Goal: Task Accomplishment & Management: Manage account settings

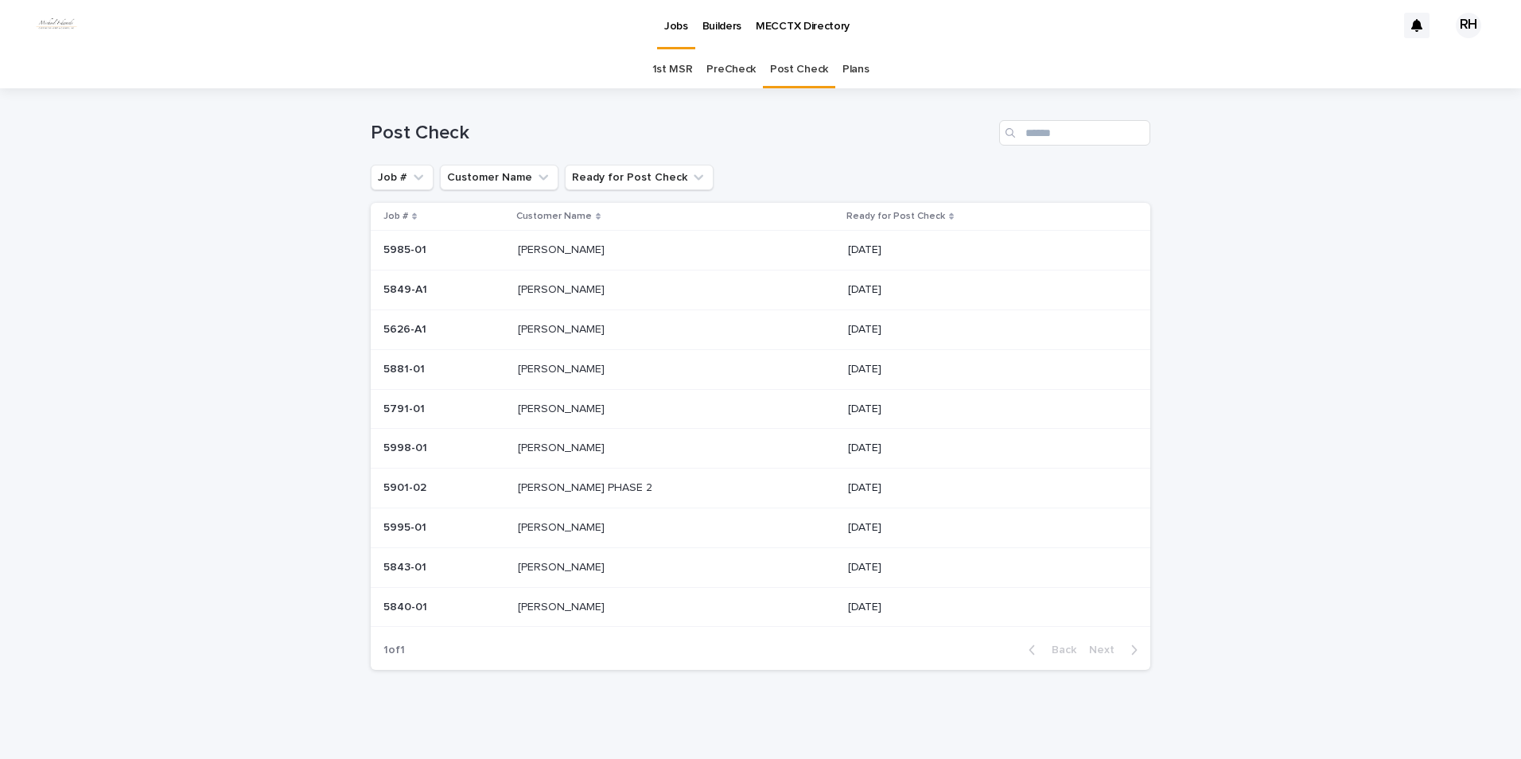
click at [547, 326] on p "[PERSON_NAME]" at bounding box center [563, 328] width 90 height 17
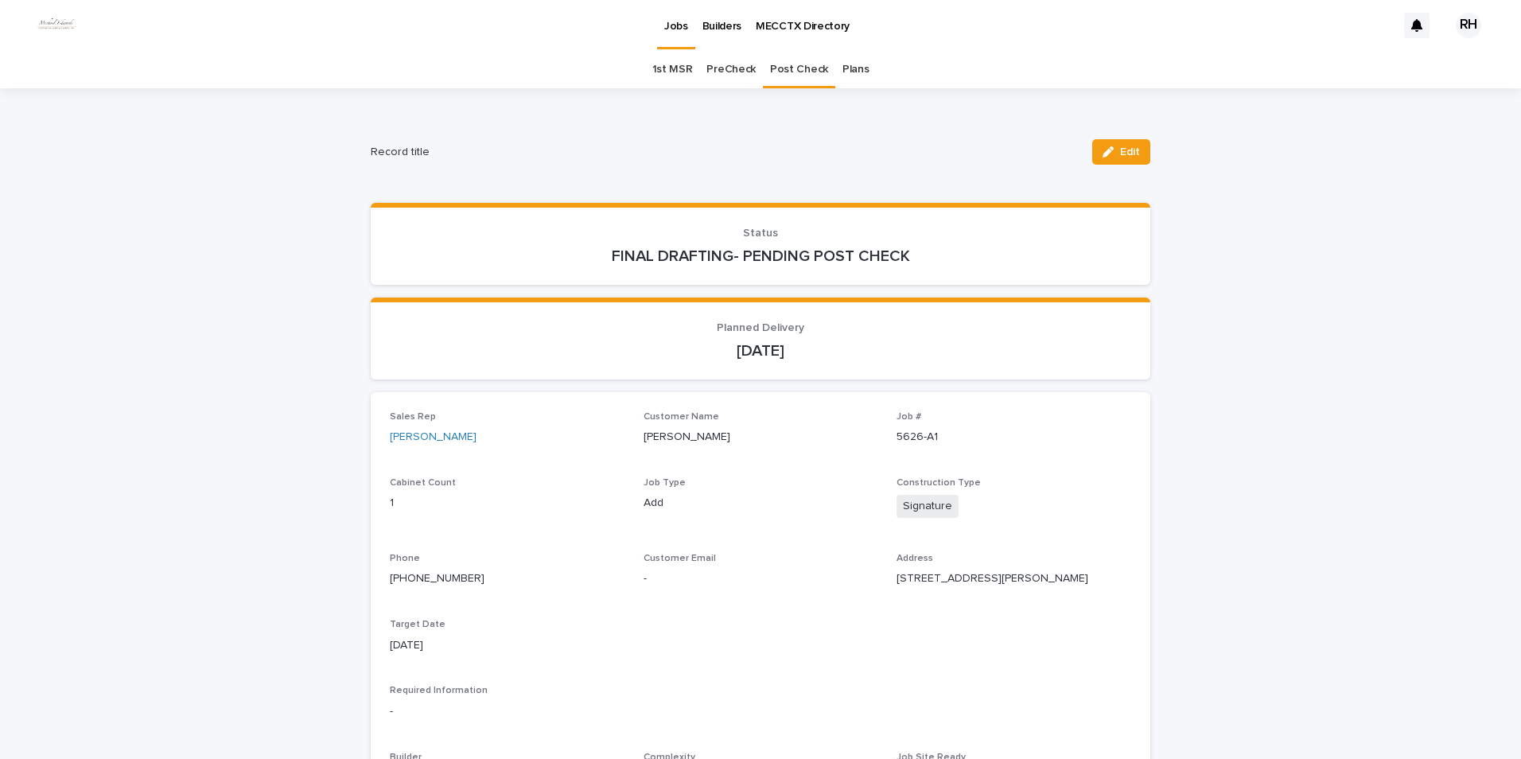
drag, startPoint x: 1127, startPoint y: 152, endPoint x: 1031, endPoint y: 294, distance: 171.5
click at [1127, 154] on span "Edit" at bounding box center [1130, 151] width 20 height 11
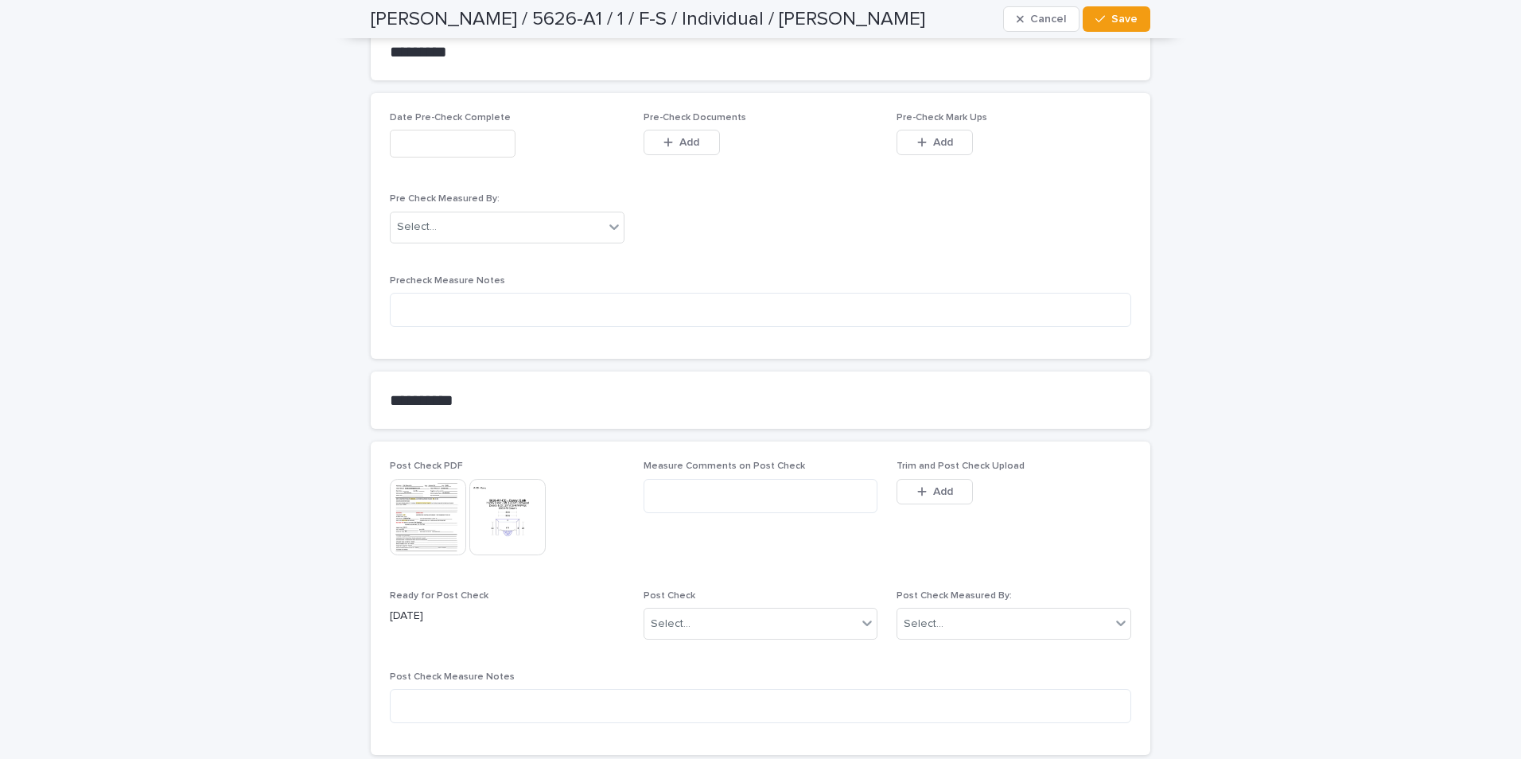
scroll to position [1392, 0]
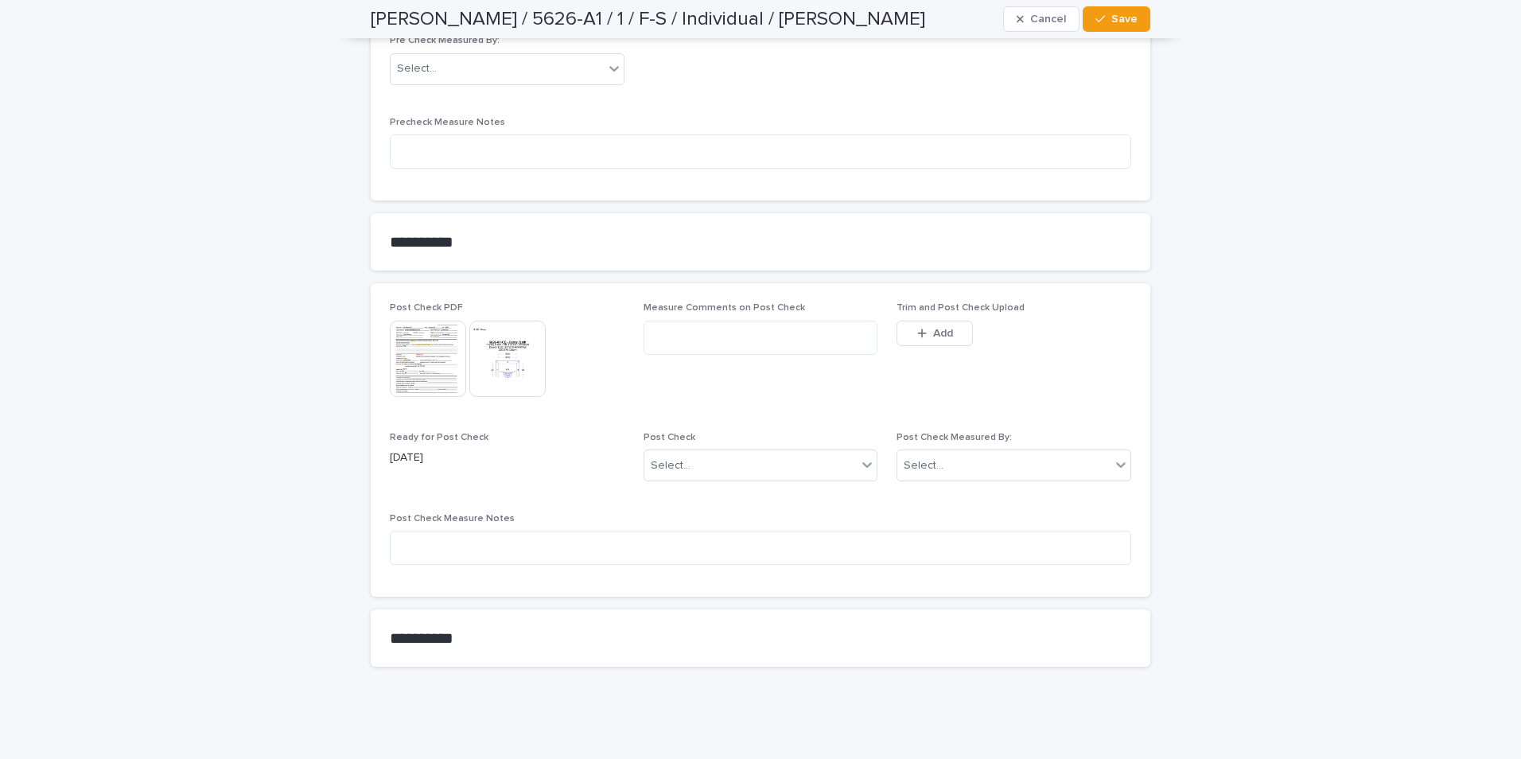
click at [923, 333] on div "button" at bounding box center [925, 333] width 16 height 11
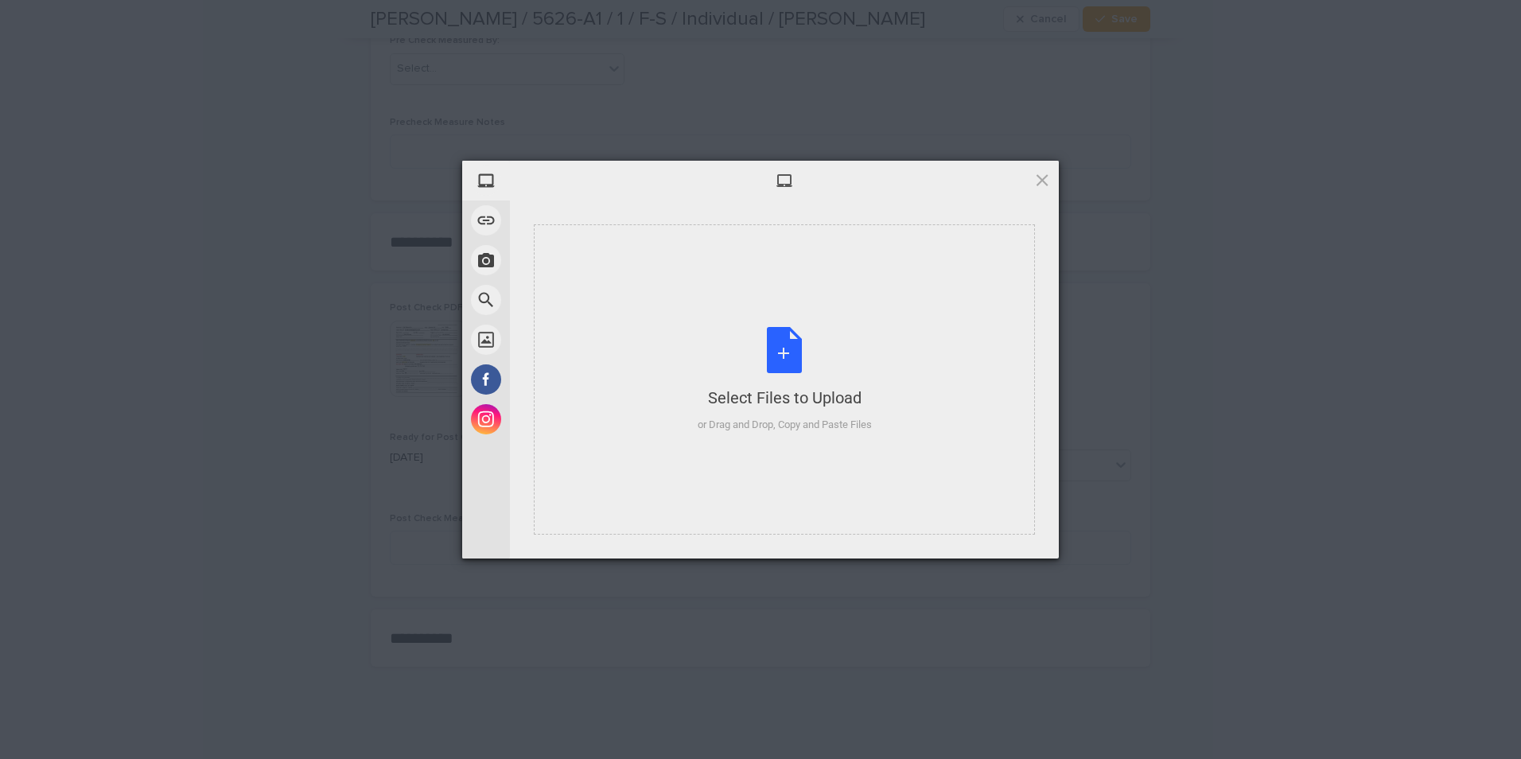
click at [883, 454] on div "Select Files to Upload or Drag and Drop, Copy and Paste Files" at bounding box center [784, 379] width 501 height 310
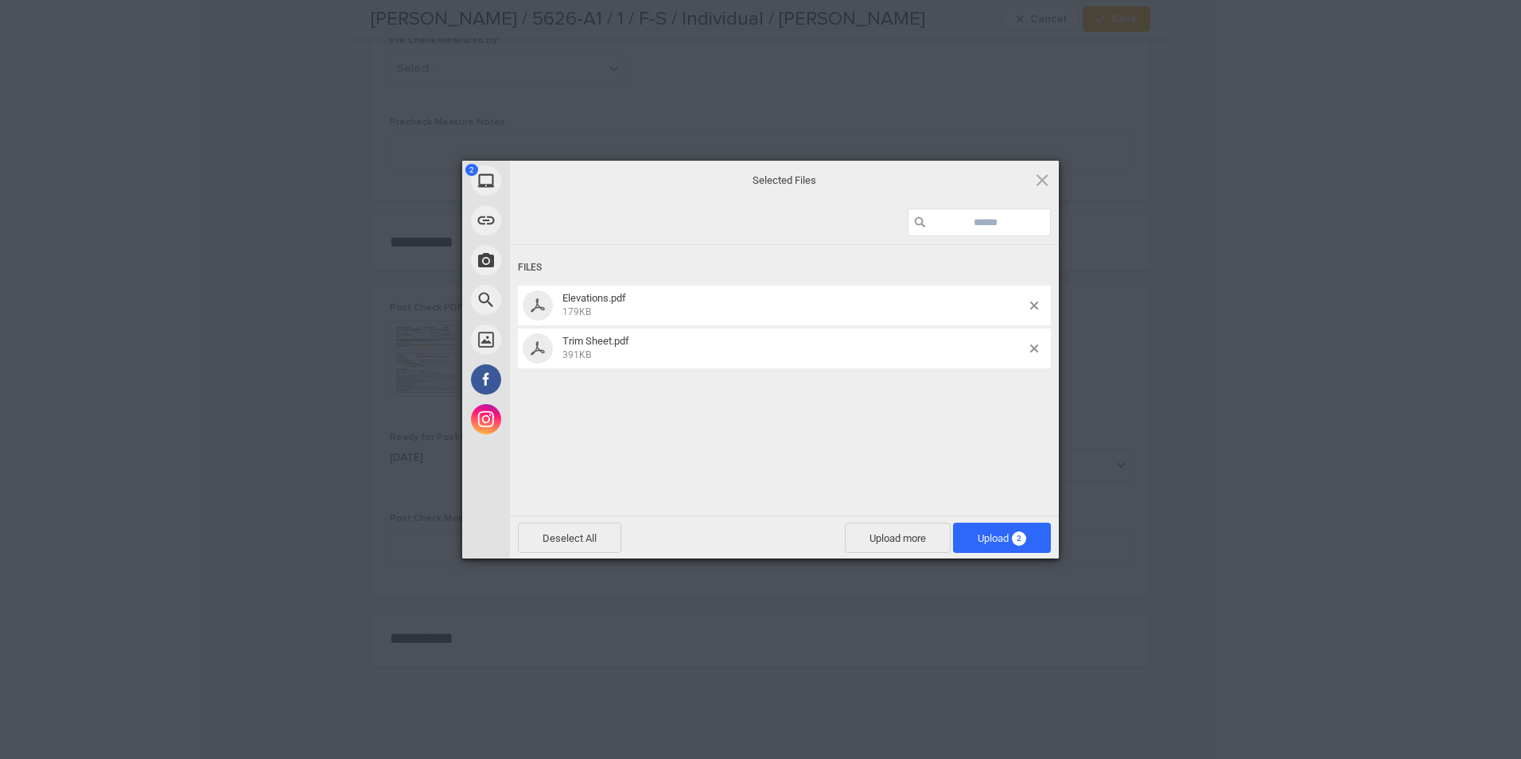
click at [979, 536] on span "Upload 2" at bounding box center [1002, 538] width 49 height 12
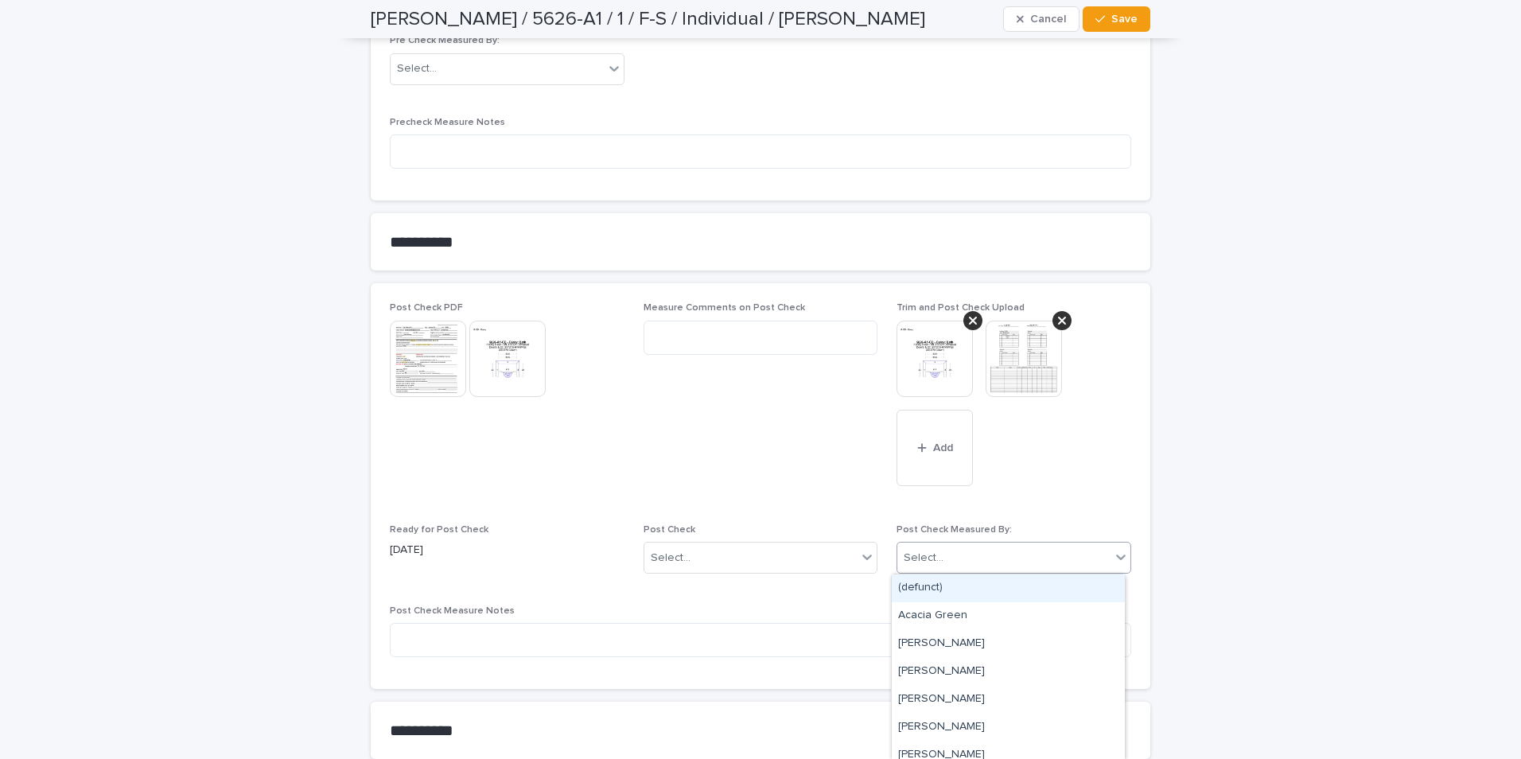
click at [918, 553] on div "Select..." at bounding box center [924, 558] width 40 height 17
type input "***"
click at [938, 589] on div "[PERSON_NAME]" at bounding box center [1008, 588] width 233 height 28
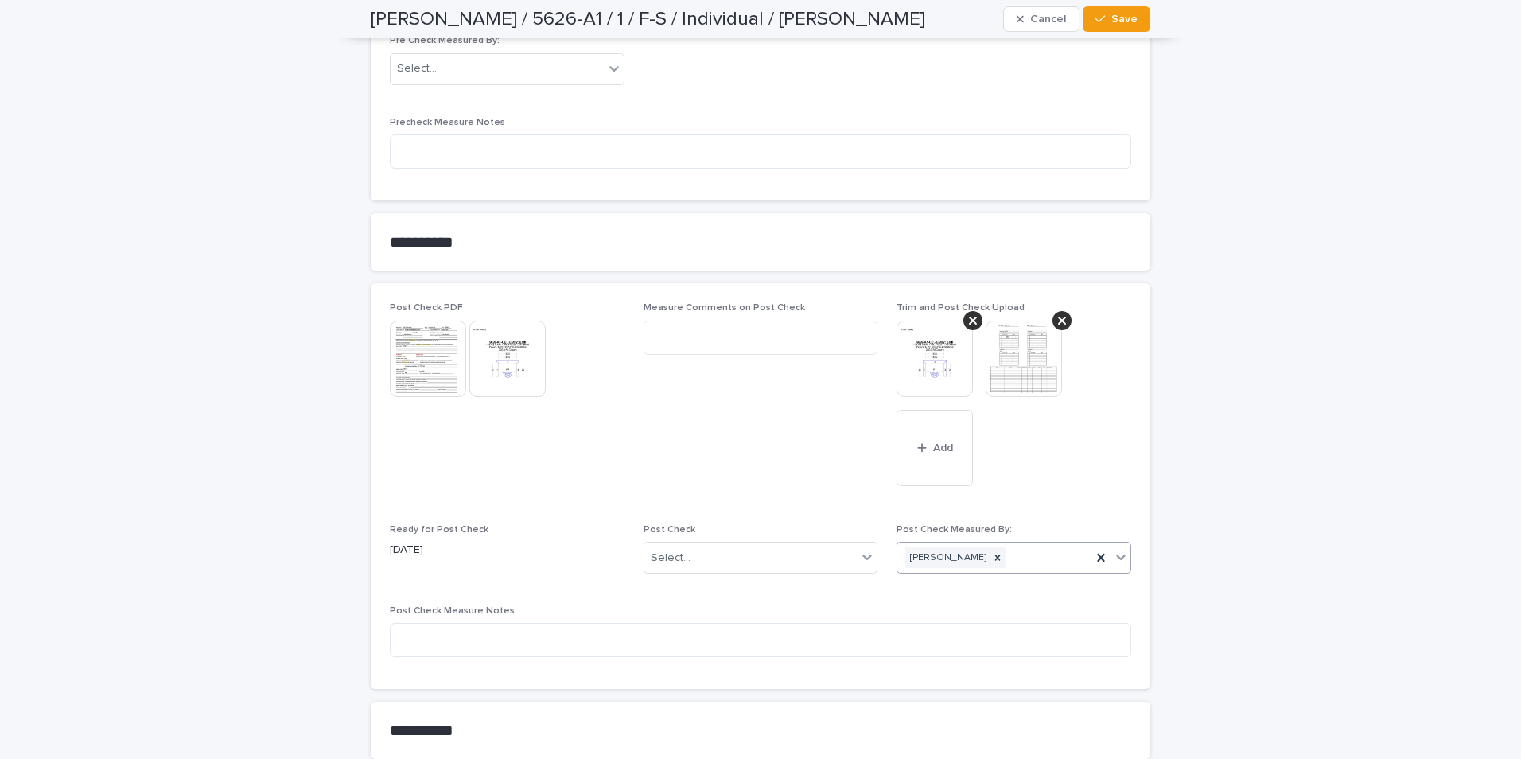
click at [772, 559] on div "Select..." at bounding box center [750, 558] width 213 height 26
click at [677, 590] on div "No Changes" at bounding box center [754, 588] width 233 height 28
click at [931, 350] on img at bounding box center [935, 359] width 76 height 76
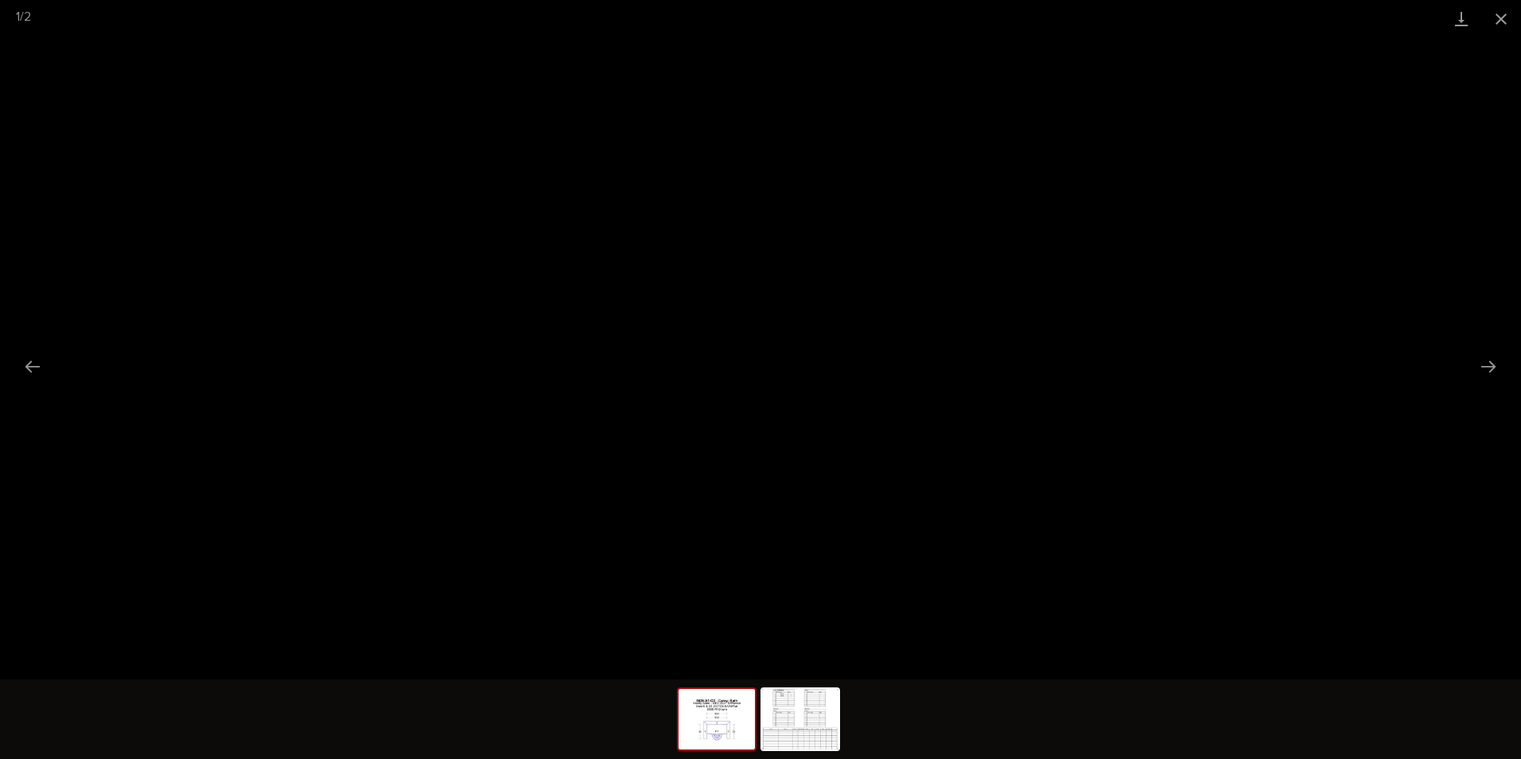
drag, startPoint x: 1502, startPoint y: 13, endPoint x: 1497, endPoint y: 24, distance: 12.5
click at [1502, 15] on button "Close gallery" at bounding box center [1502, 18] width 40 height 37
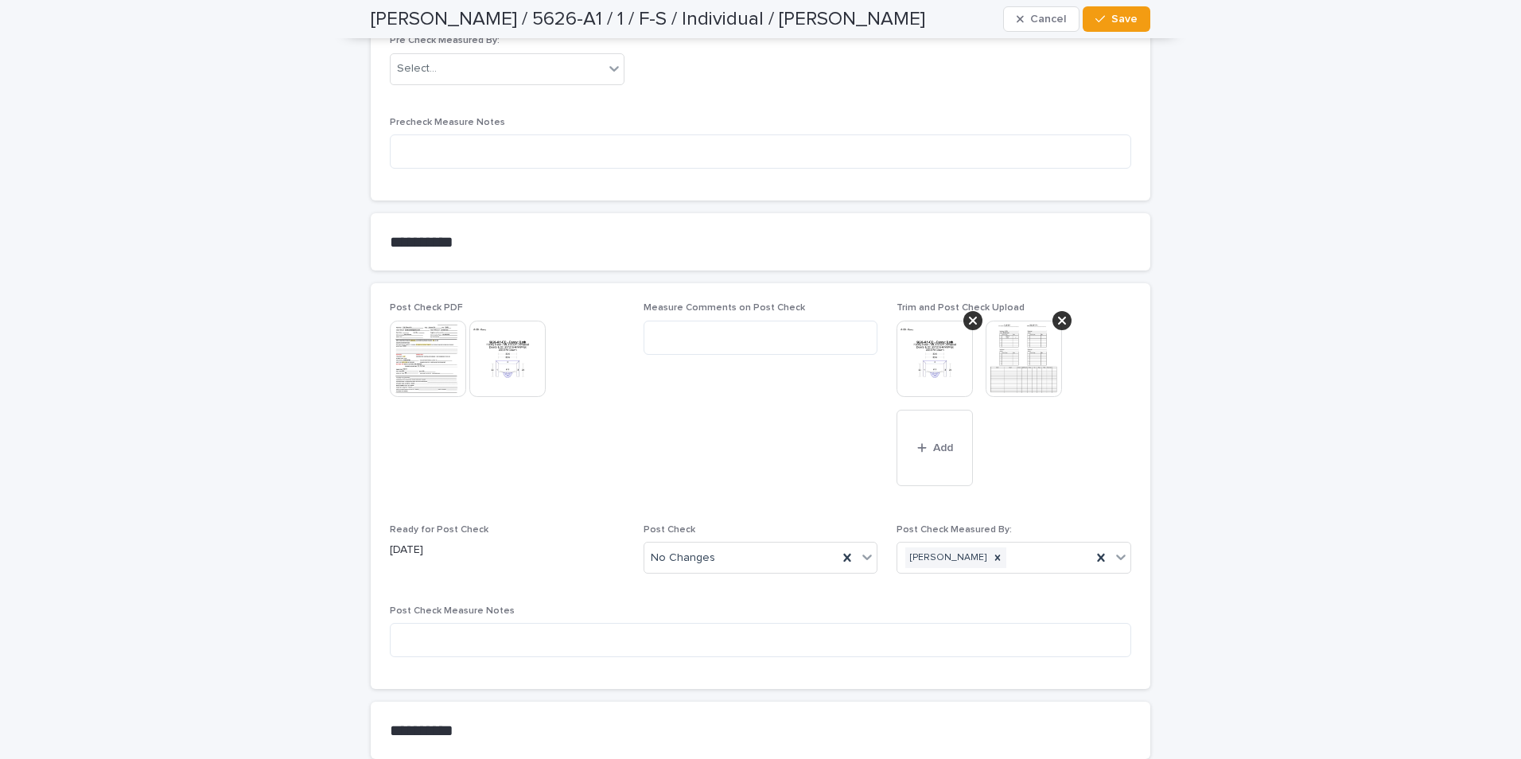
click at [1115, 14] on span "Save" at bounding box center [1125, 19] width 26 height 11
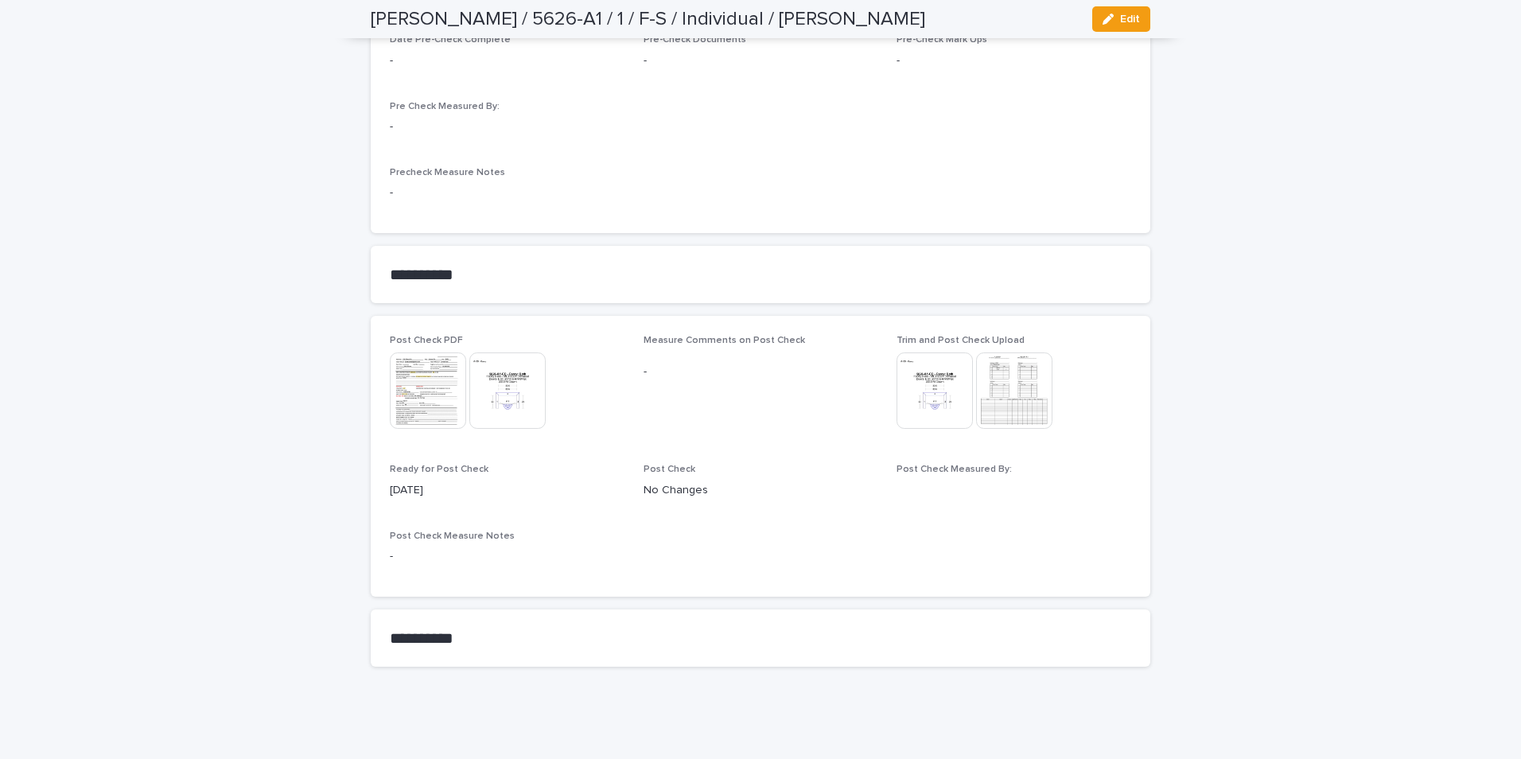
scroll to position [1252, 0]
click at [921, 372] on img at bounding box center [935, 390] width 76 height 76
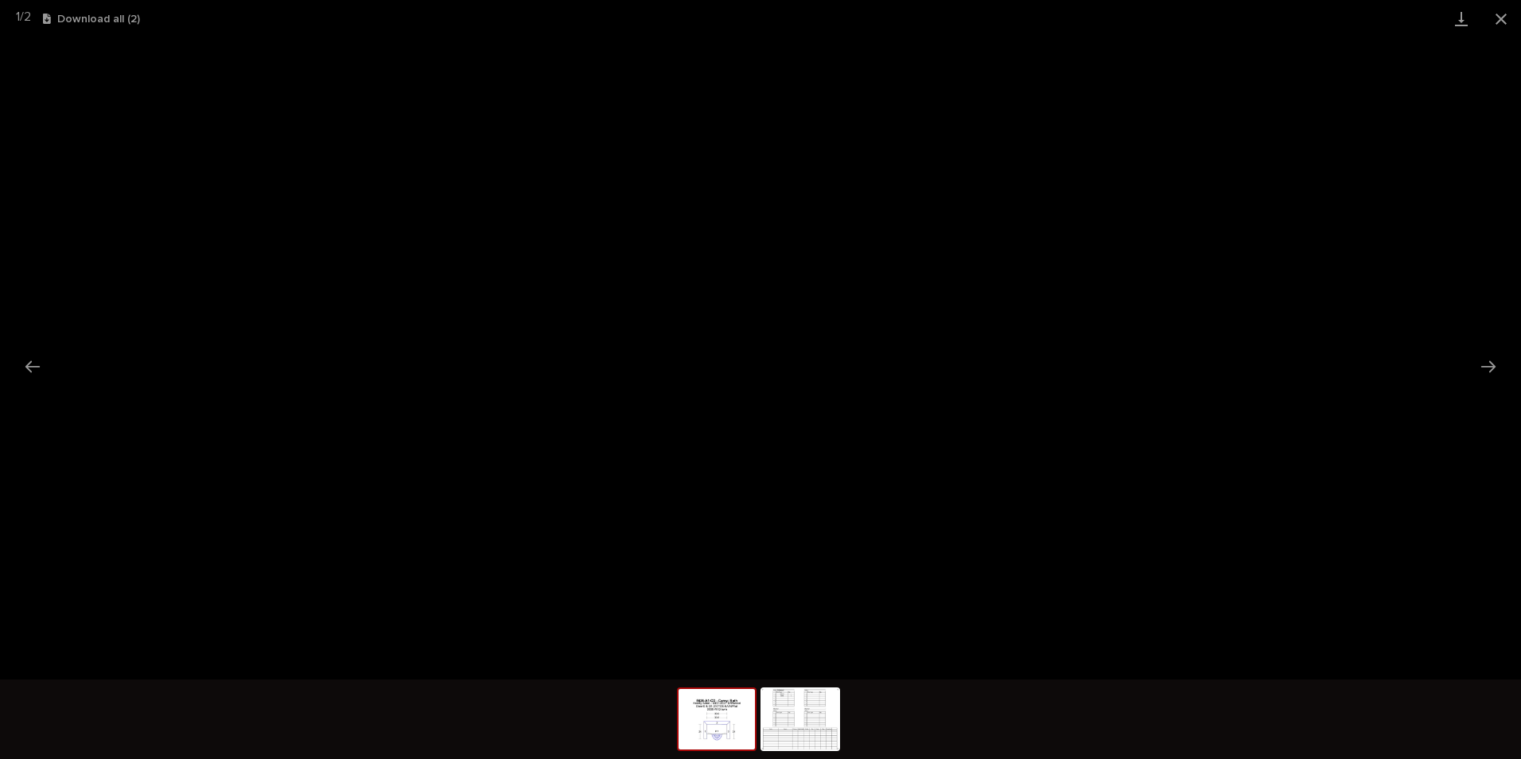
click at [1505, 19] on button "Close gallery" at bounding box center [1502, 18] width 40 height 37
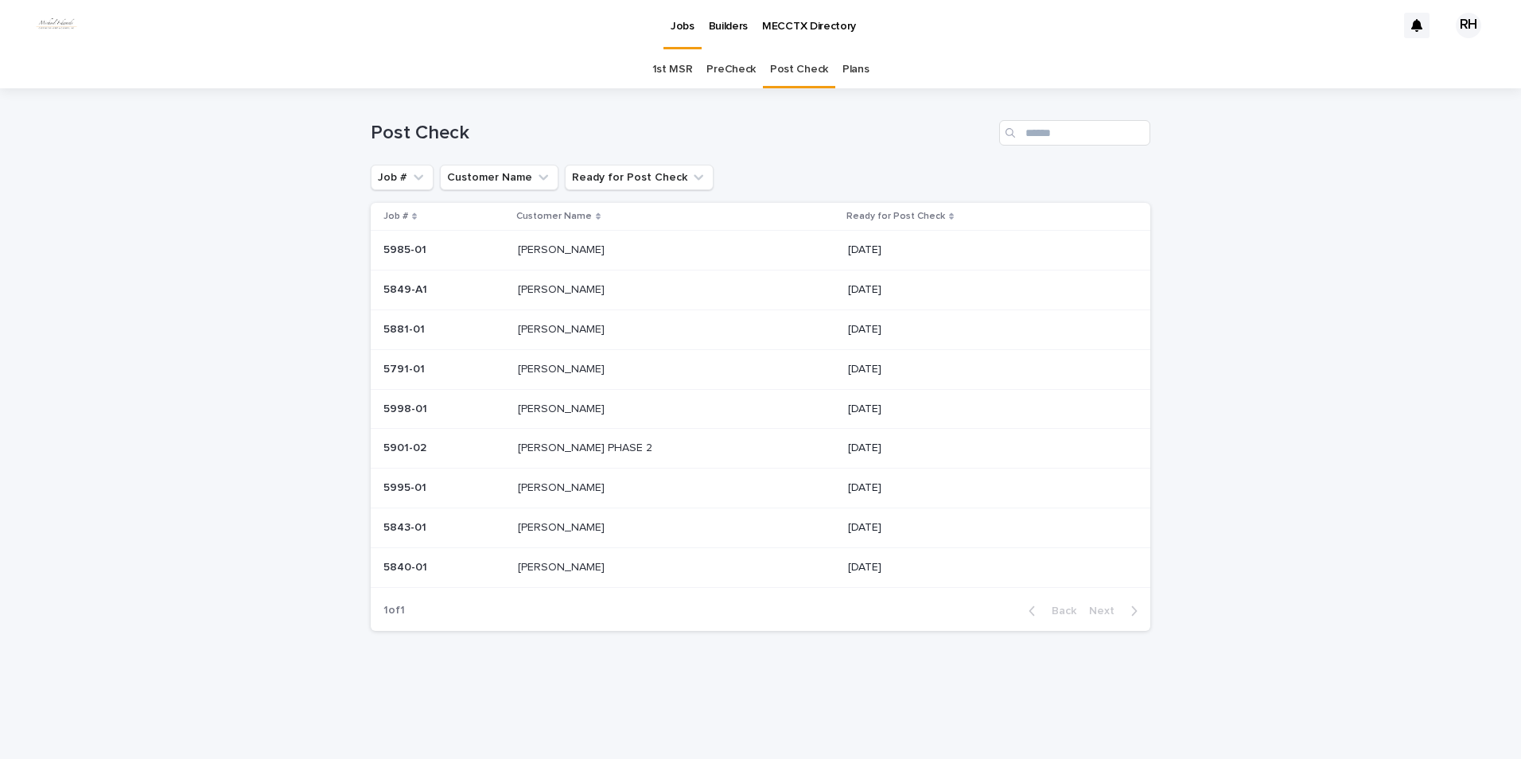
click at [559, 244] on p "[PERSON_NAME]" at bounding box center [563, 248] width 90 height 17
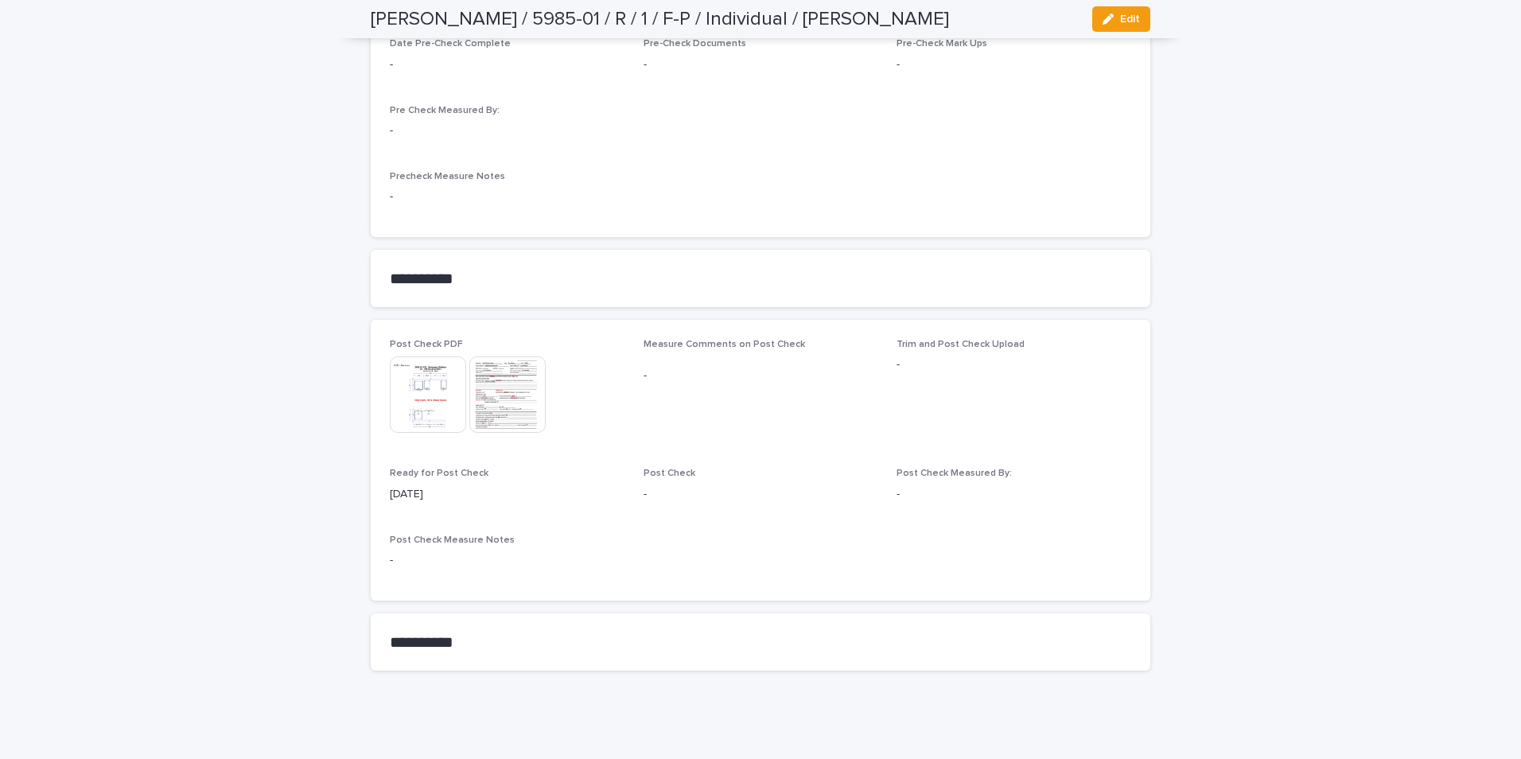
scroll to position [1252, 0]
click at [429, 401] on img at bounding box center [428, 390] width 76 height 76
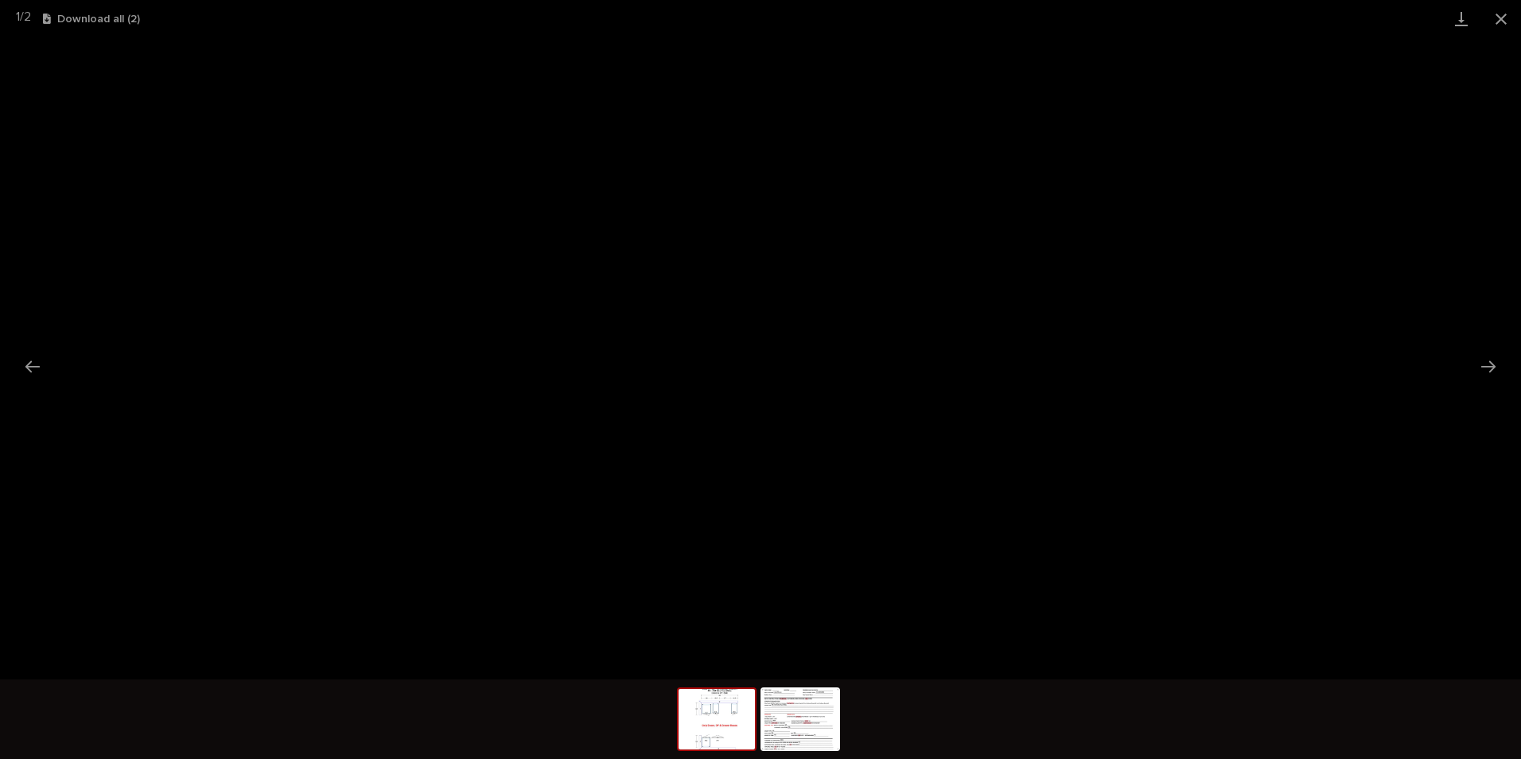
click at [1496, 15] on button "Close gallery" at bounding box center [1502, 18] width 40 height 37
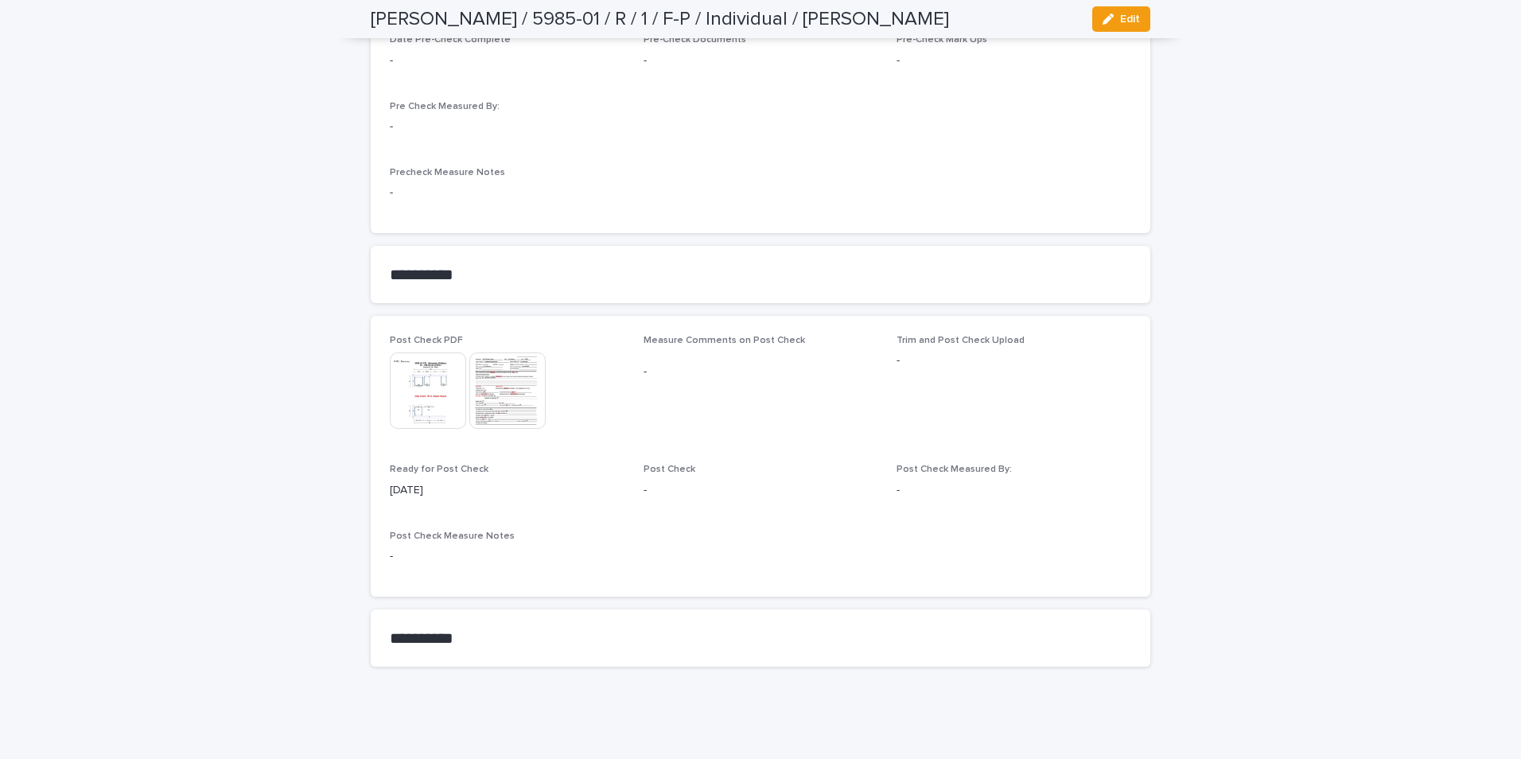
drag, startPoint x: 1114, startPoint y: 17, endPoint x: 1092, endPoint y: 174, distance: 159.0
click at [1117, 21] on button "Edit" at bounding box center [1121, 18] width 58 height 25
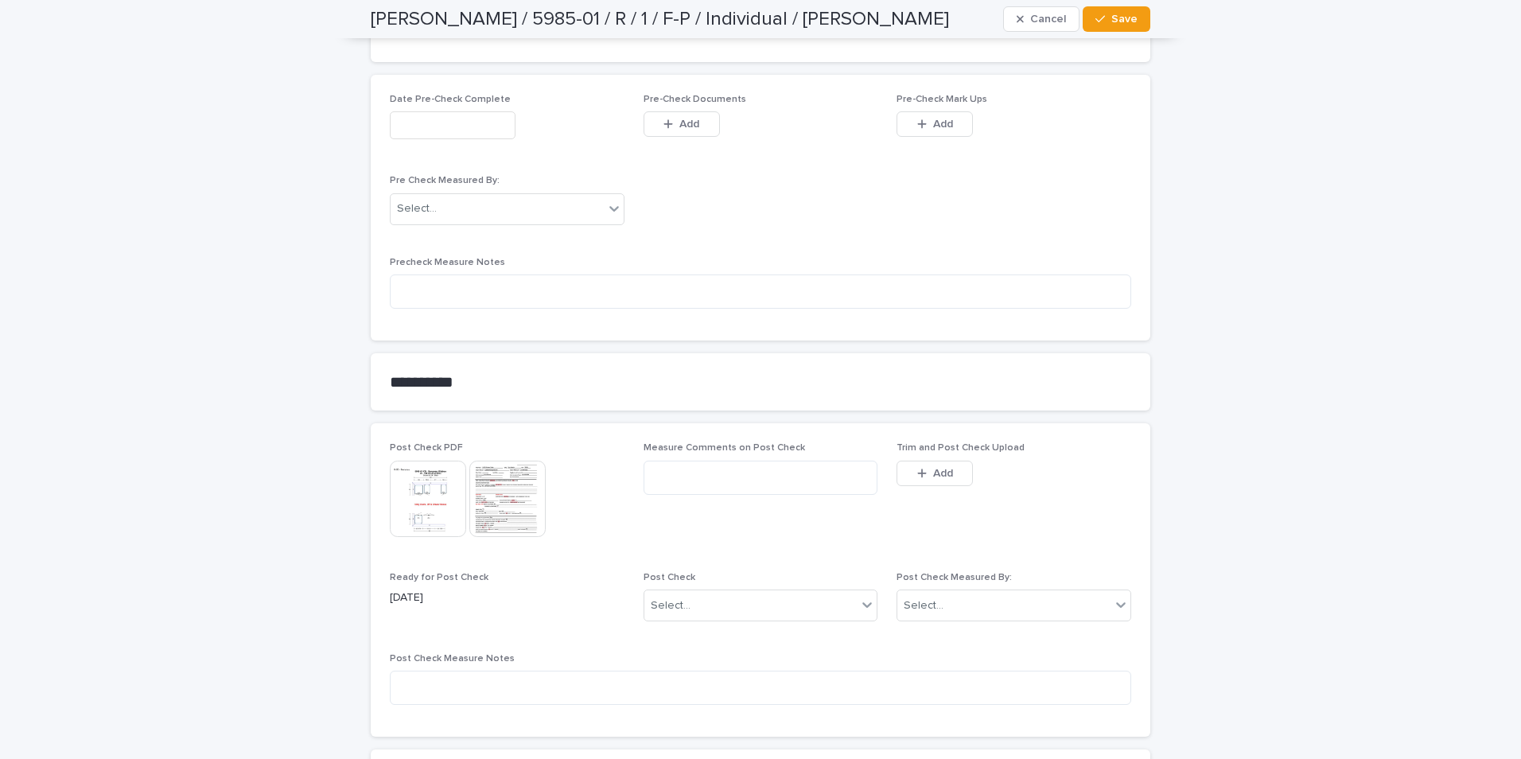
click at [941, 469] on span "Add" at bounding box center [943, 473] width 20 height 11
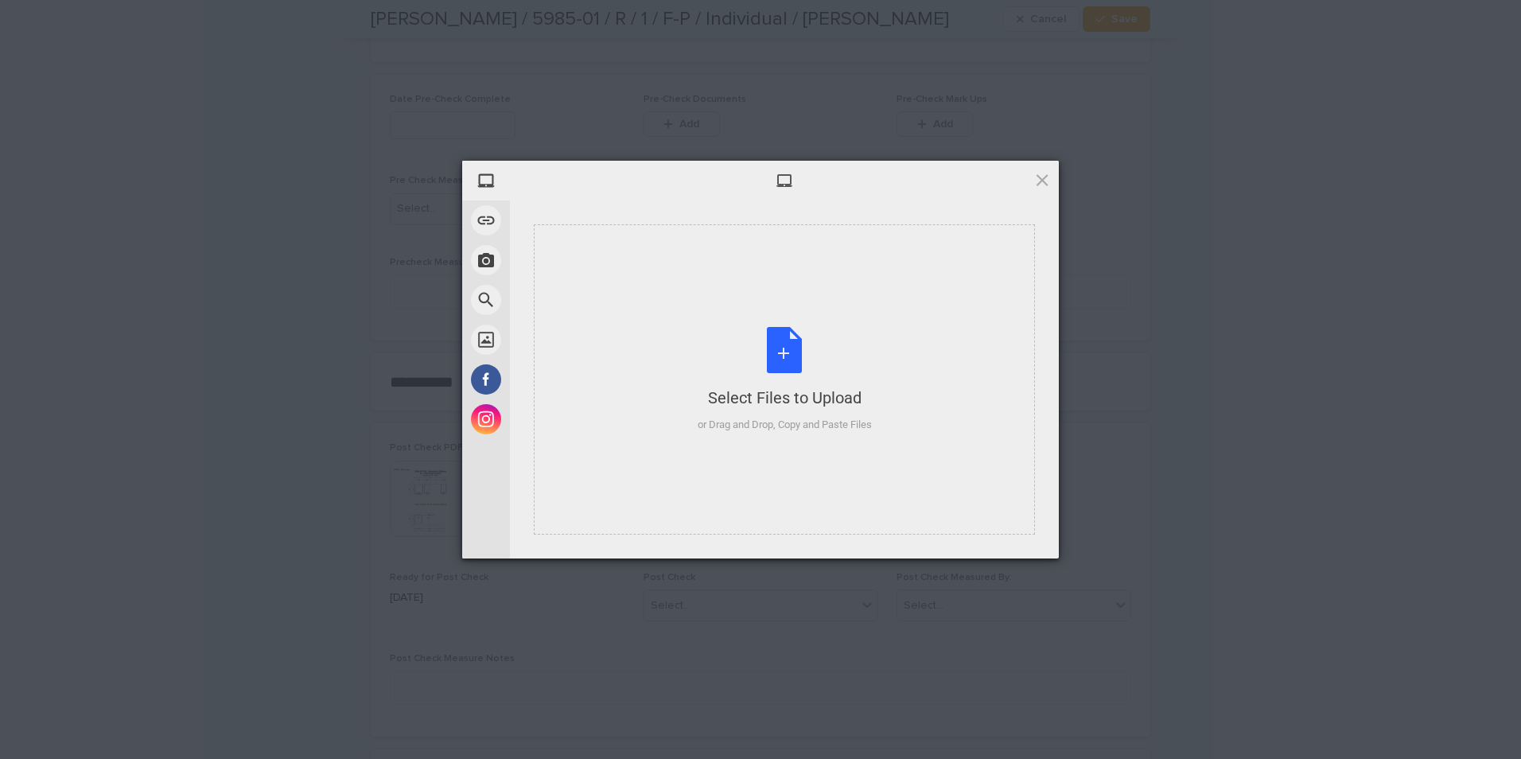
click at [823, 407] on div "Select Files to Upload" at bounding box center [785, 398] width 174 height 22
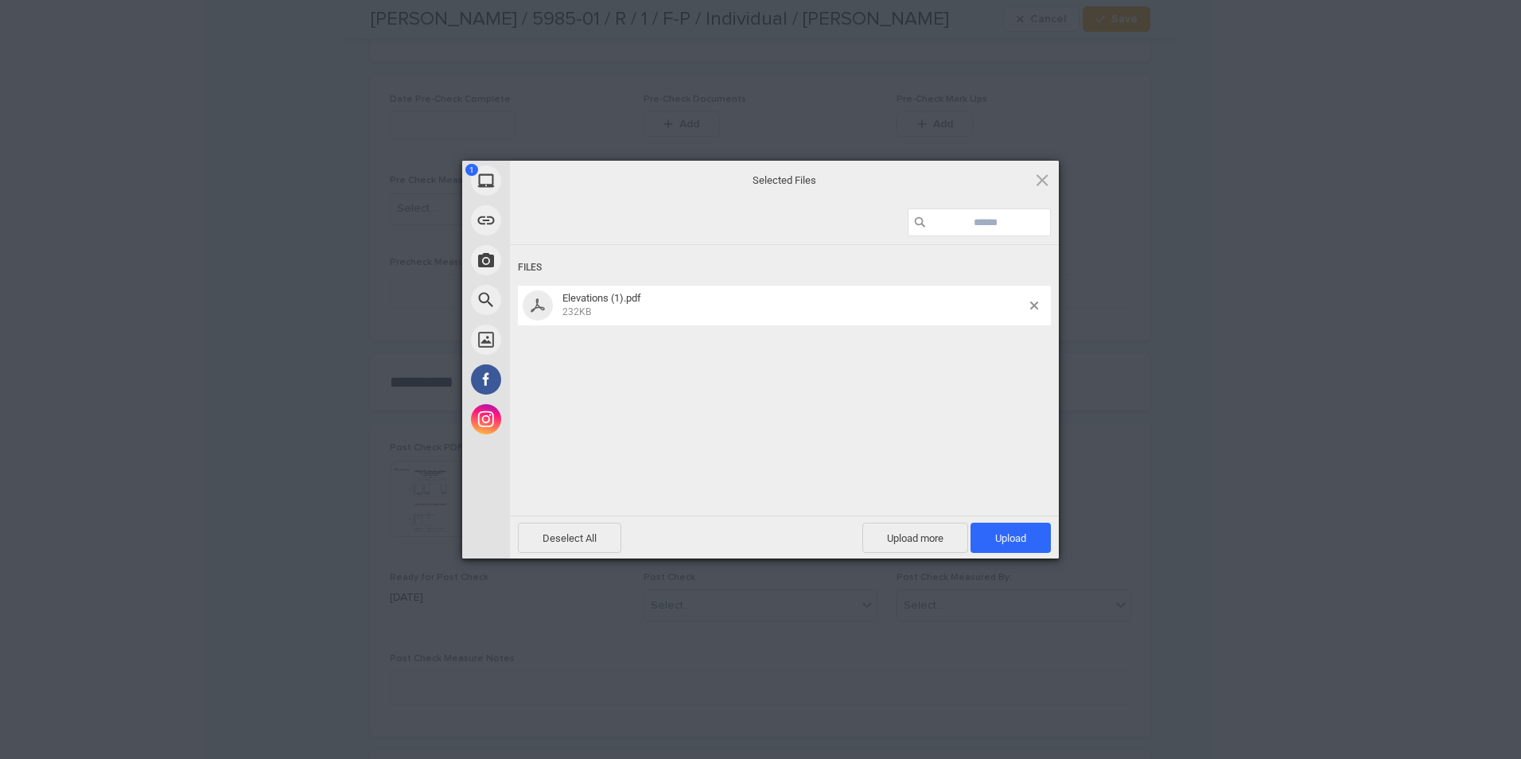
click at [1001, 528] on span "Upload 1" at bounding box center [1011, 538] width 80 height 30
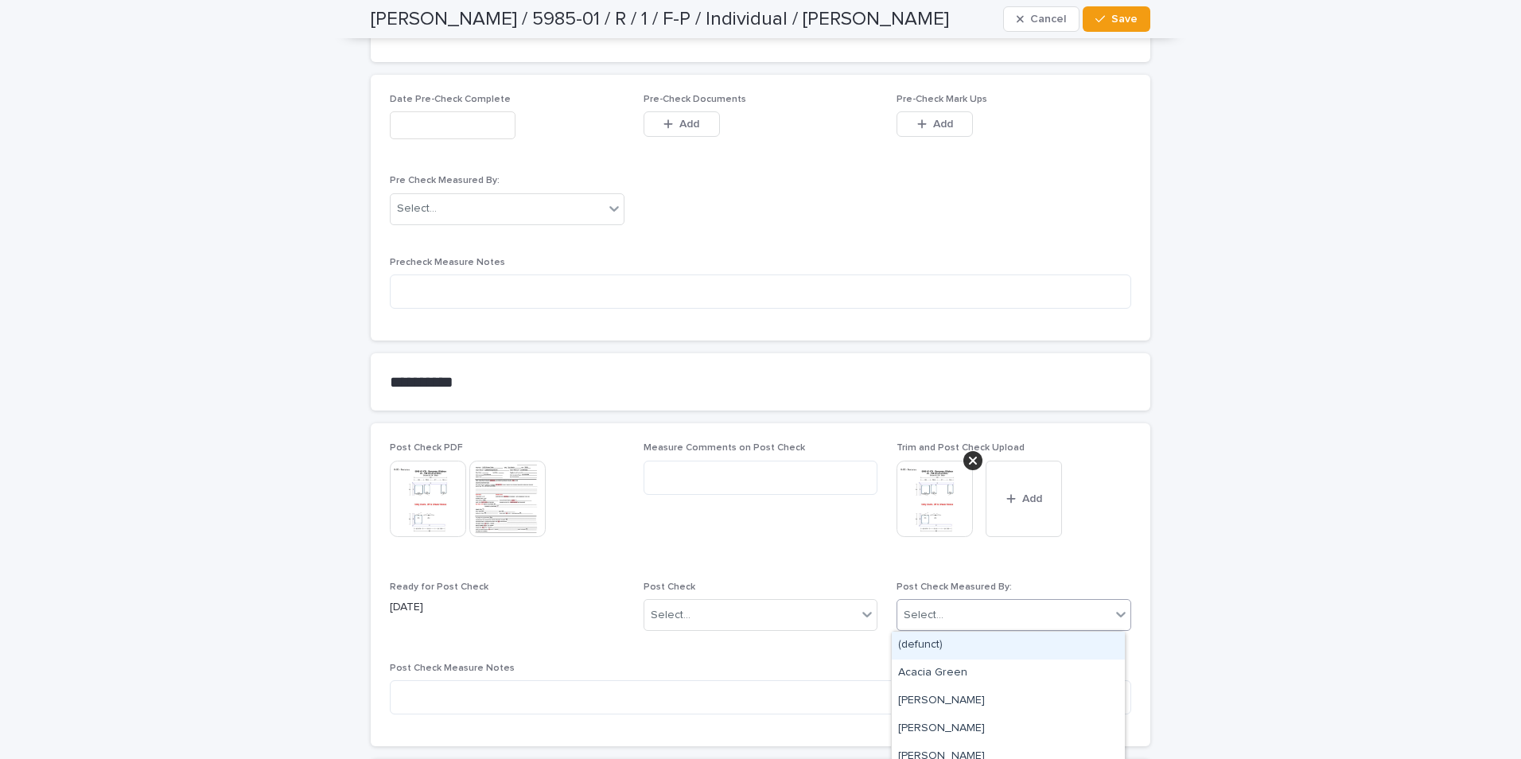
click at [968, 606] on div "Select..." at bounding box center [1003, 615] width 213 height 26
type input "**"
click at [920, 647] on div "[PERSON_NAME]" at bounding box center [1008, 646] width 233 height 28
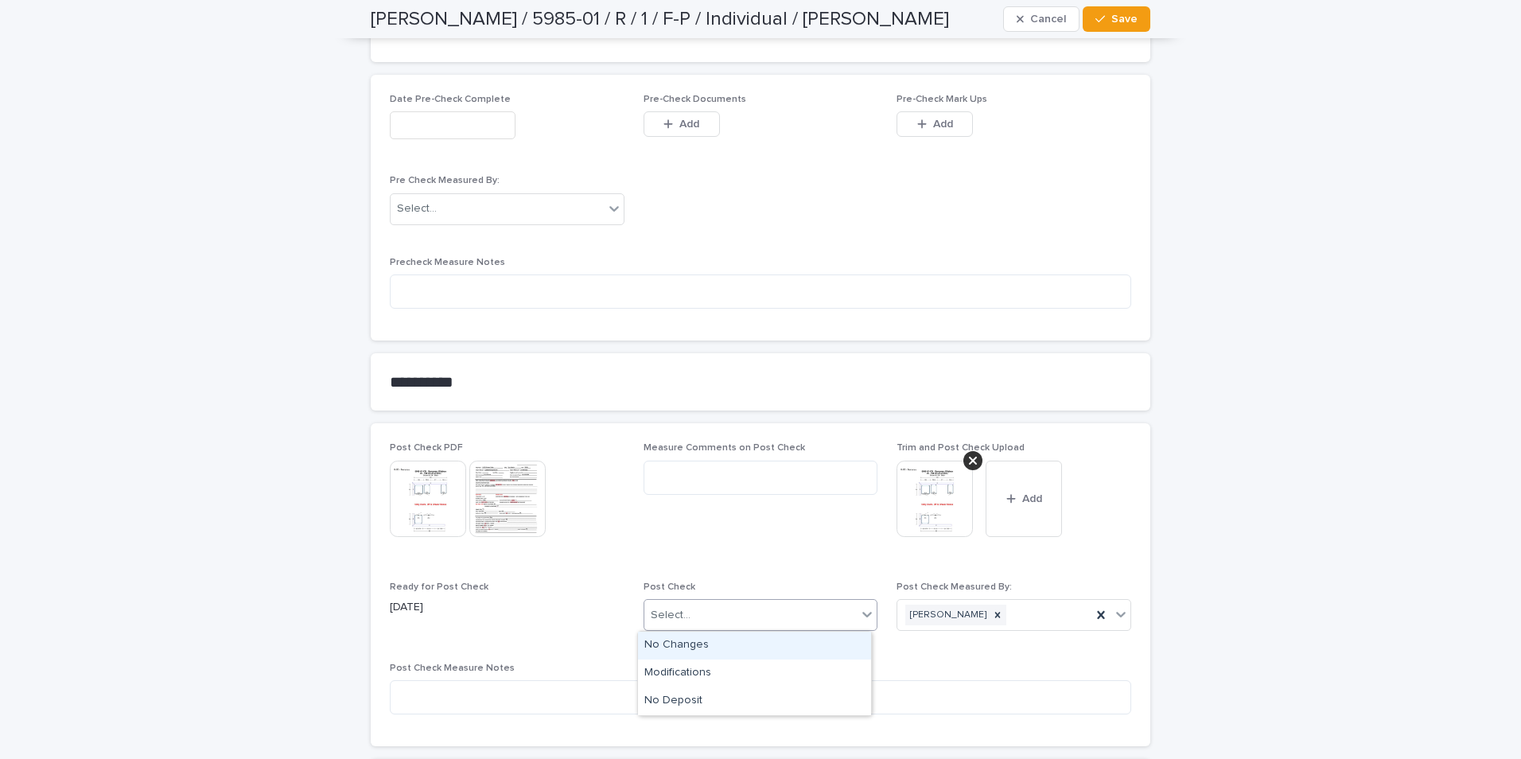
click at [756, 617] on div "Select..." at bounding box center [750, 615] width 213 height 26
click at [682, 641] on div "No Changes" at bounding box center [754, 646] width 233 height 28
click at [1112, 18] on span "Save" at bounding box center [1125, 19] width 26 height 11
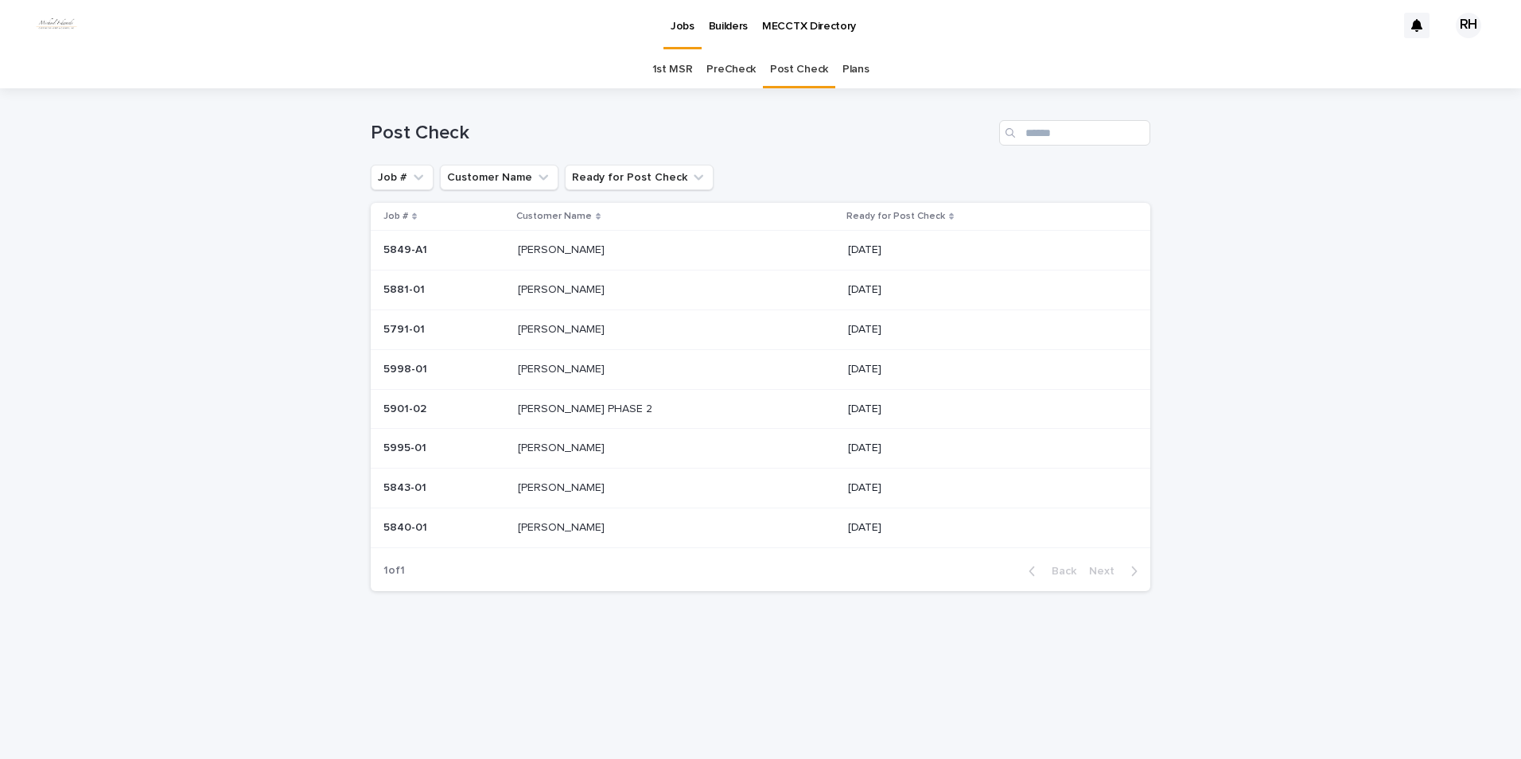
click at [550, 249] on p "[PERSON_NAME]" at bounding box center [563, 248] width 90 height 17
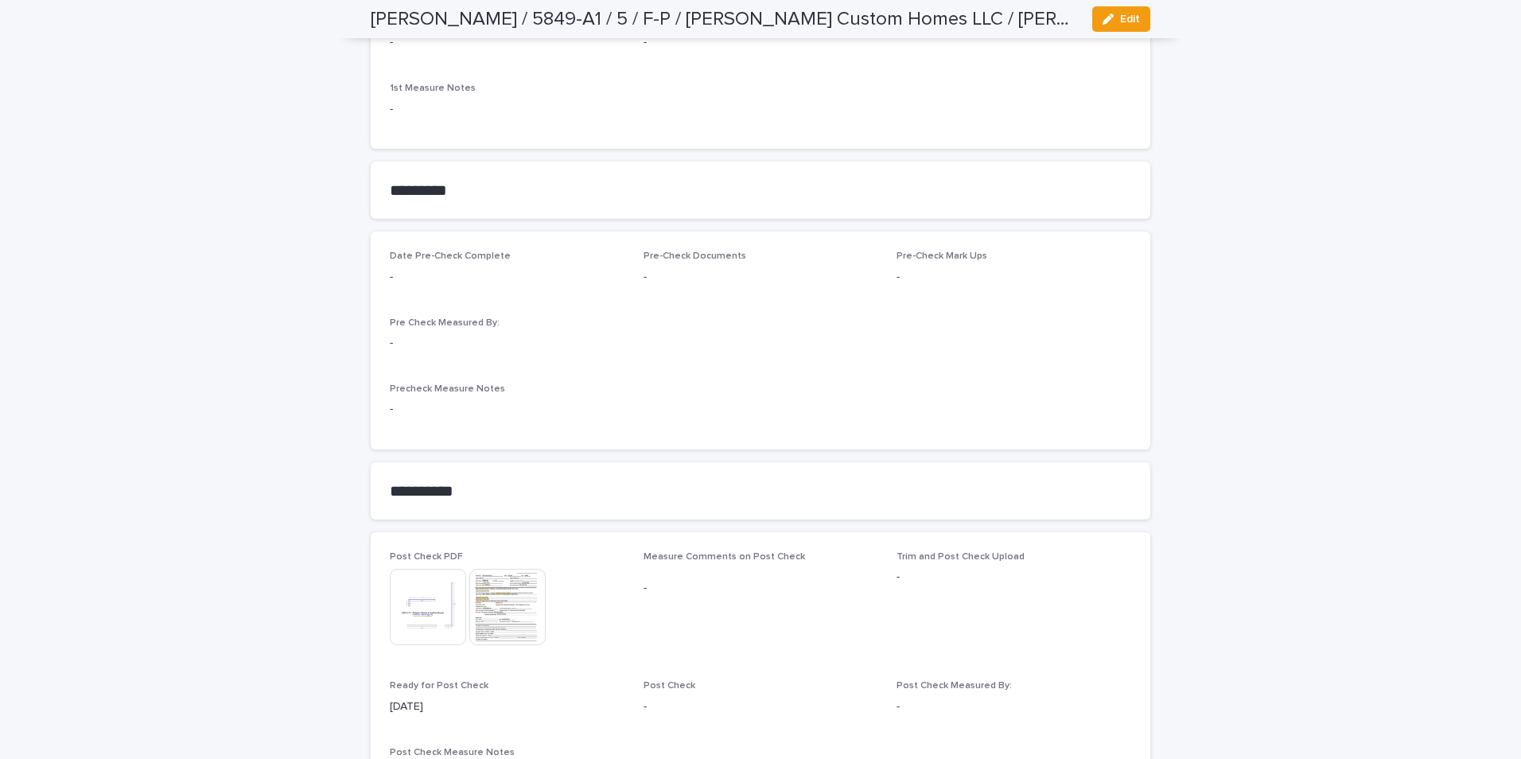
scroll to position [1193, 0]
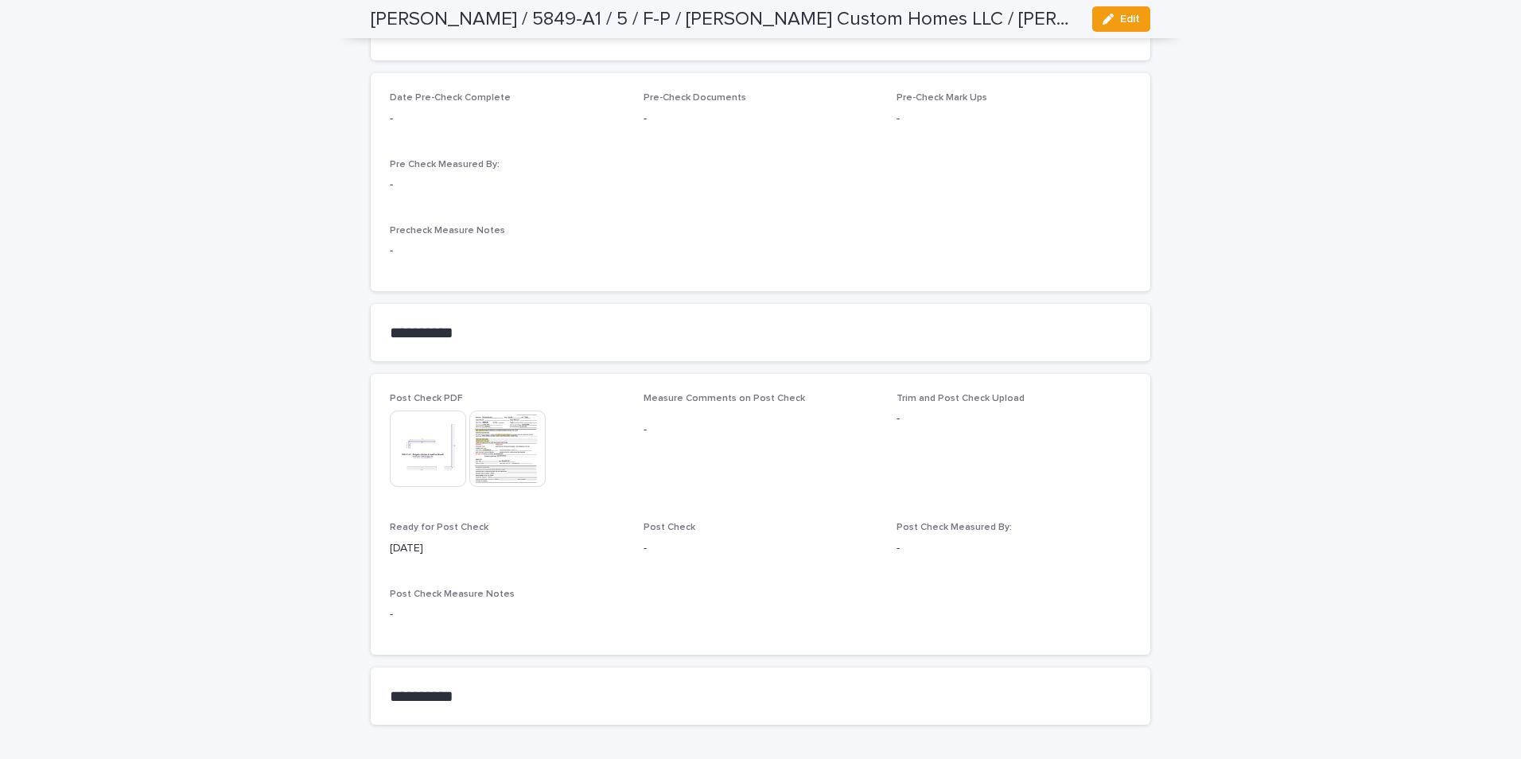
click at [494, 436] on img at bounding box center [507, 449] width 76 height 76
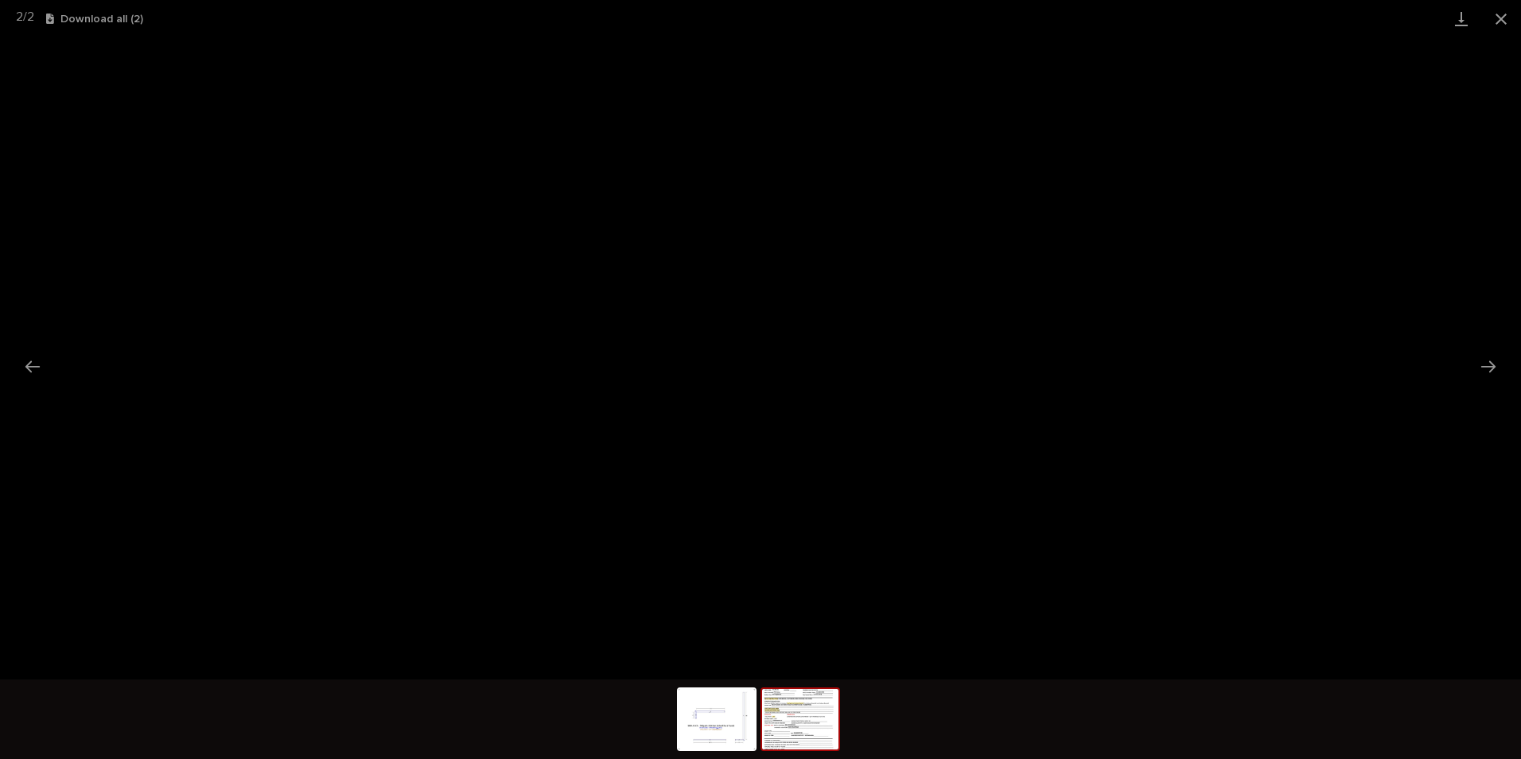
click at [1494, 18] on button "Close gallery" at bounding box center [1502, 18] width 40 height 37
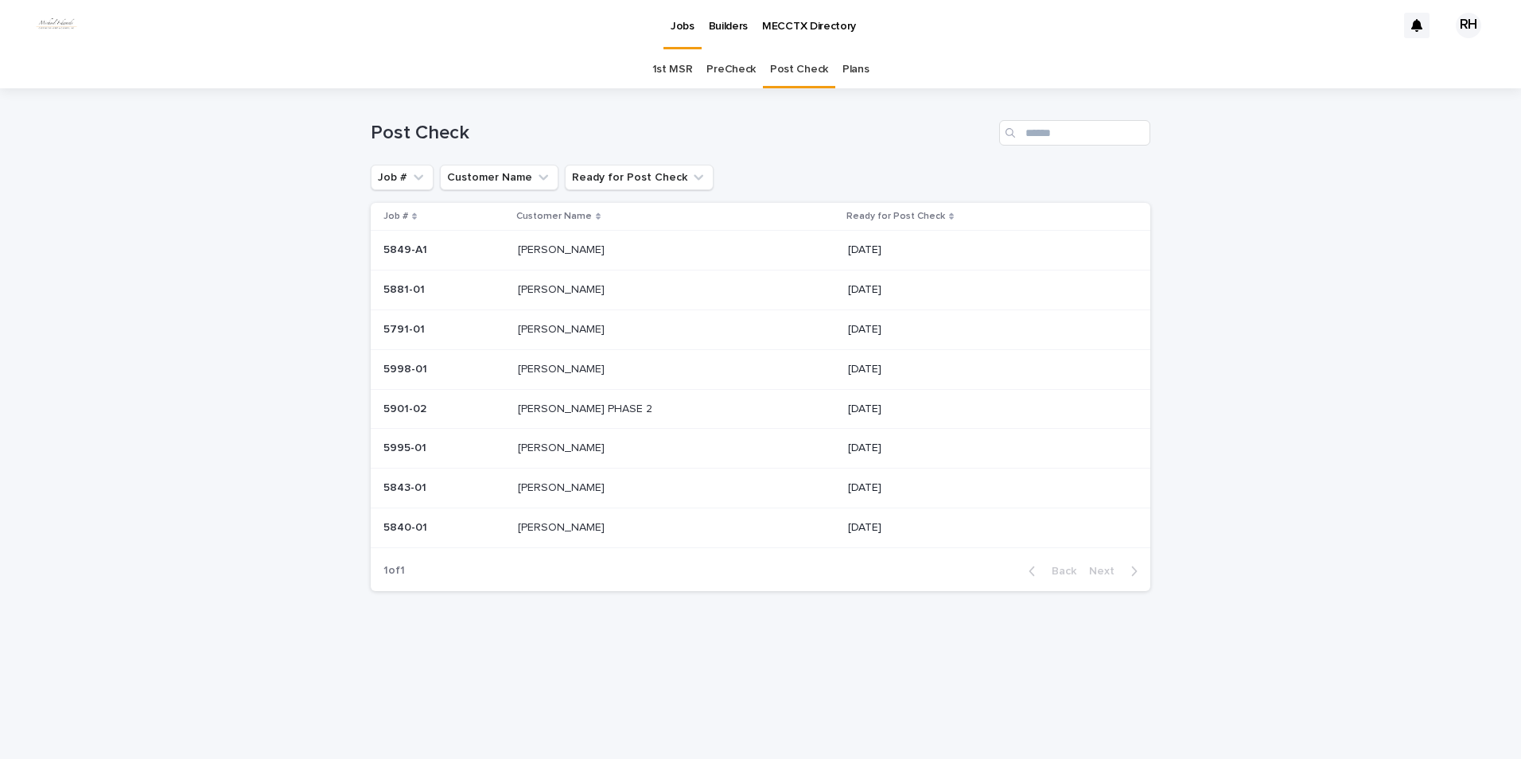
click at [544, 283] on p "[PERSON_NAME]" at bounding box center [563, 288] width 90 height 17
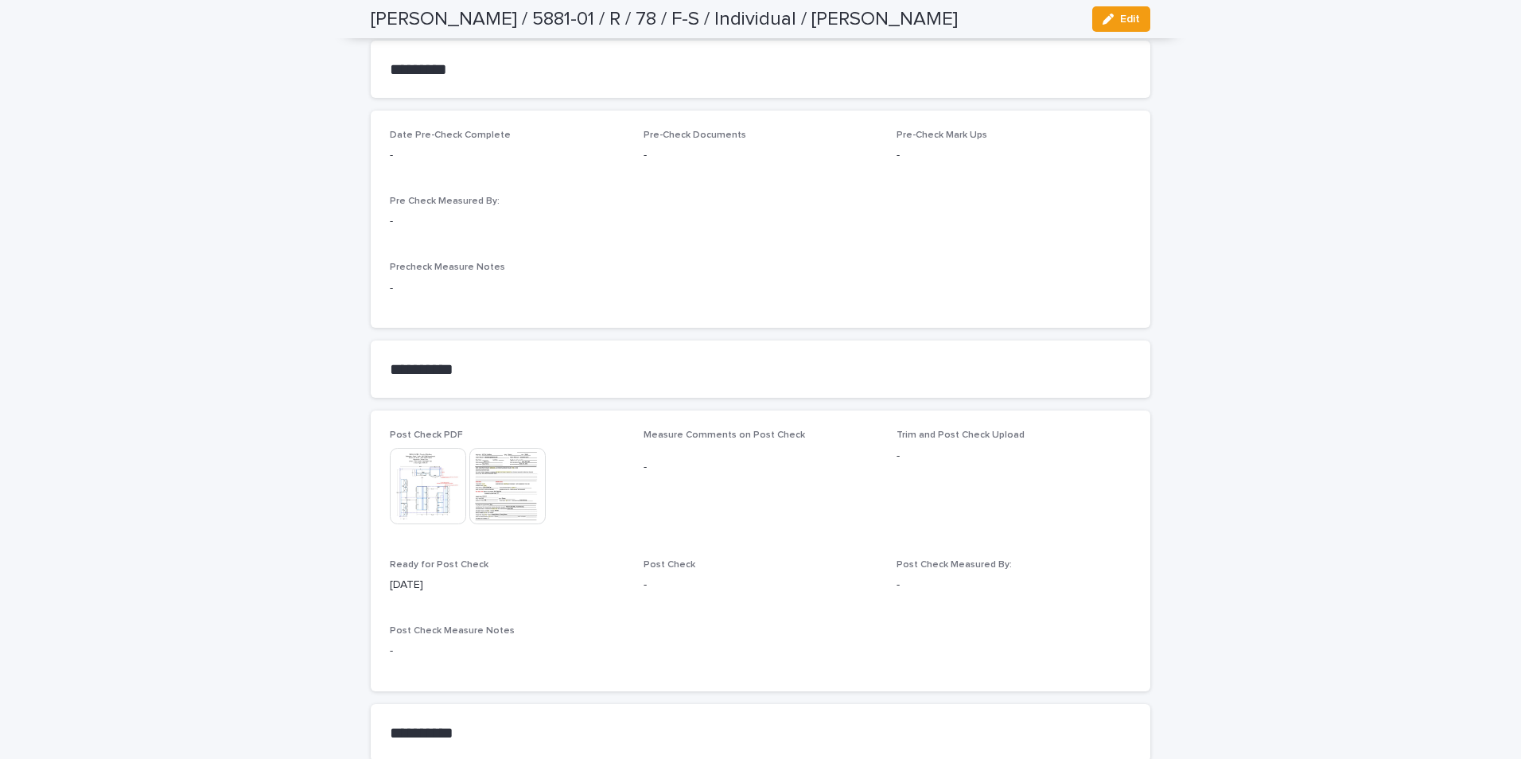
scroll to position [1512, 0]
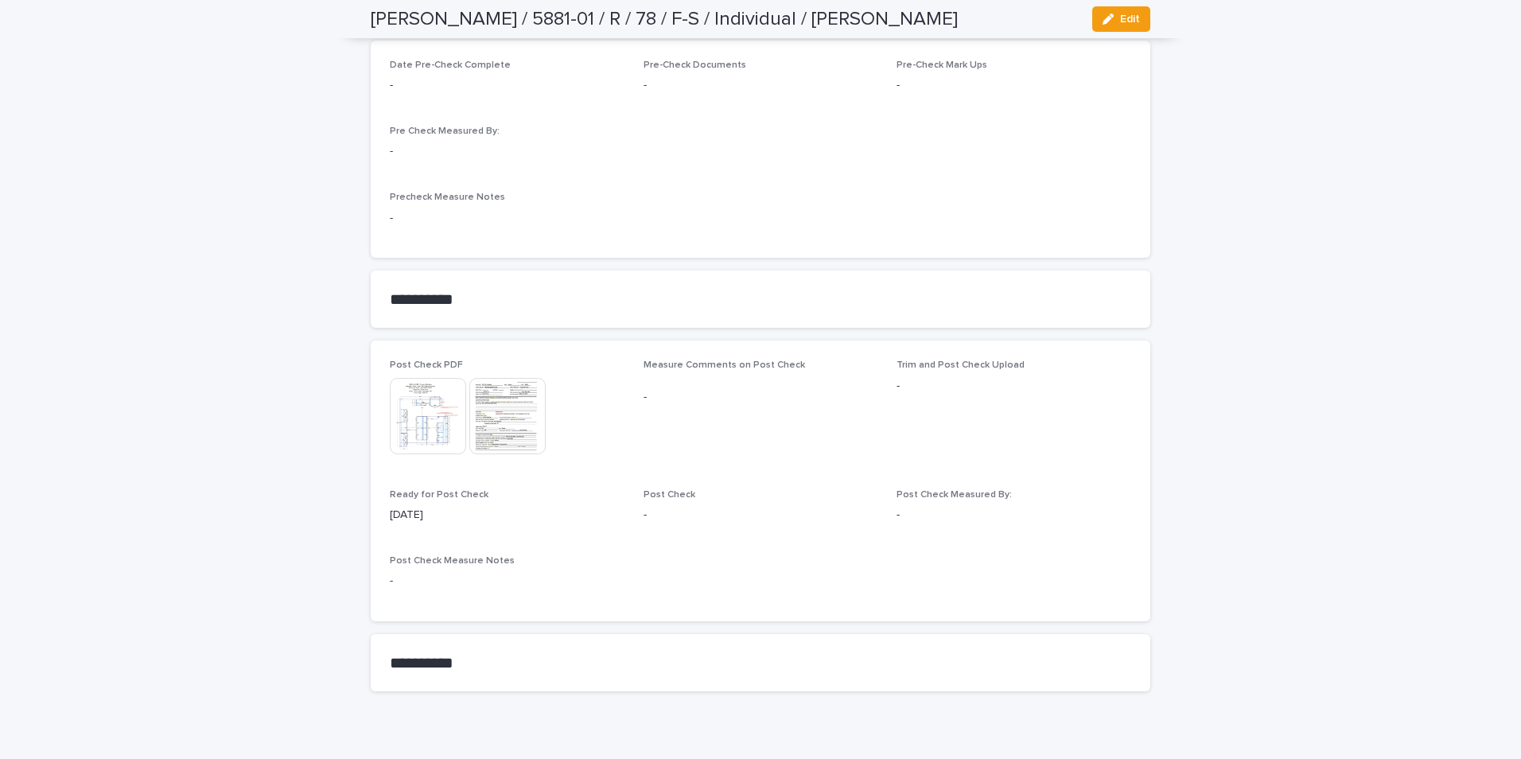
click at [434, 430] on img at bounding box center [428, 416] width 76 height 76
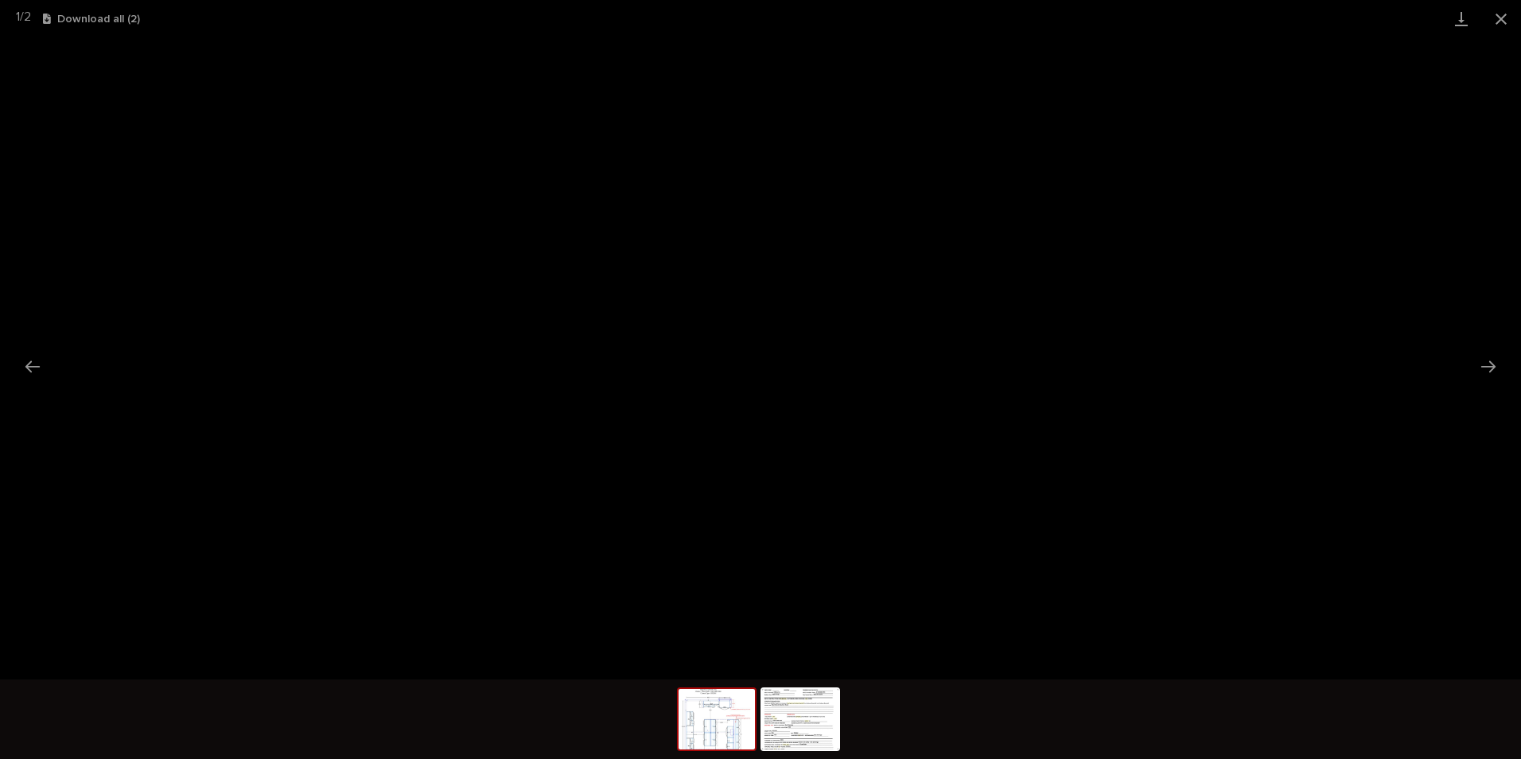
click at [1500, 13] on button "Close gallery" at bounding box center [1502, 18] width 40 height 37
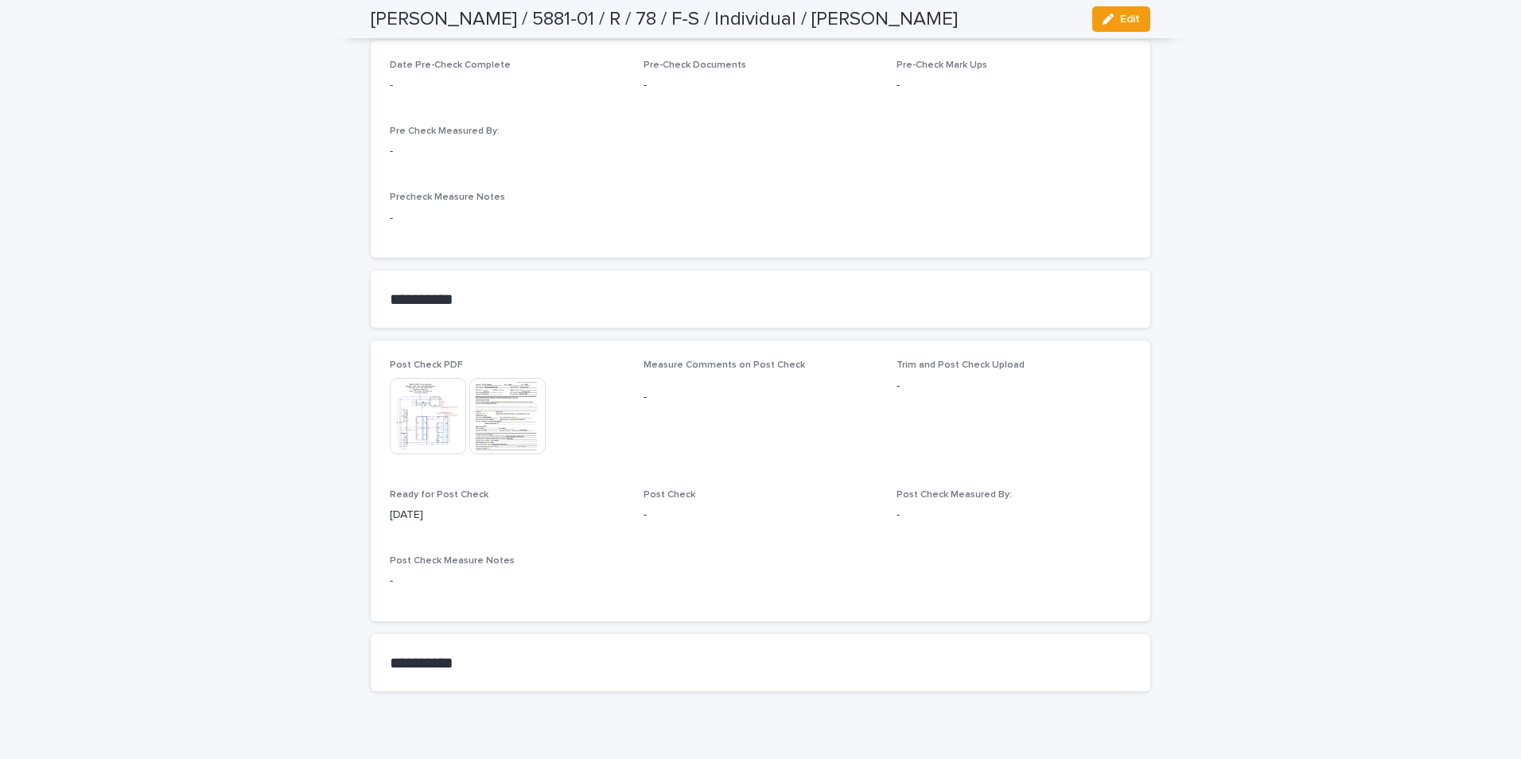
click at [505, 407] on img at bounding box center [507, 416] width 76 height 76
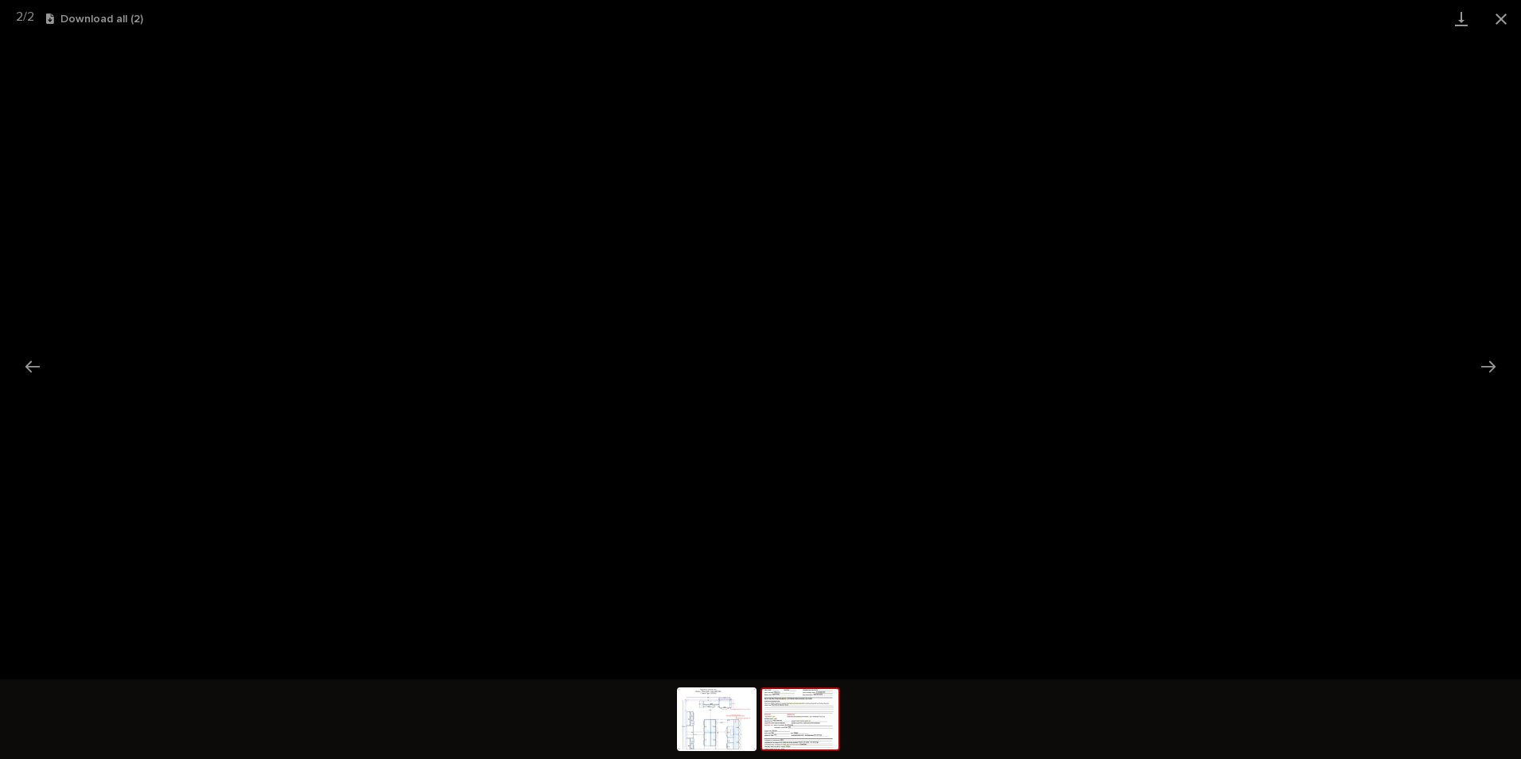
click at [1503, 16] on button "Close gallery" at bounding box center [1502, 18] width 40 height 37
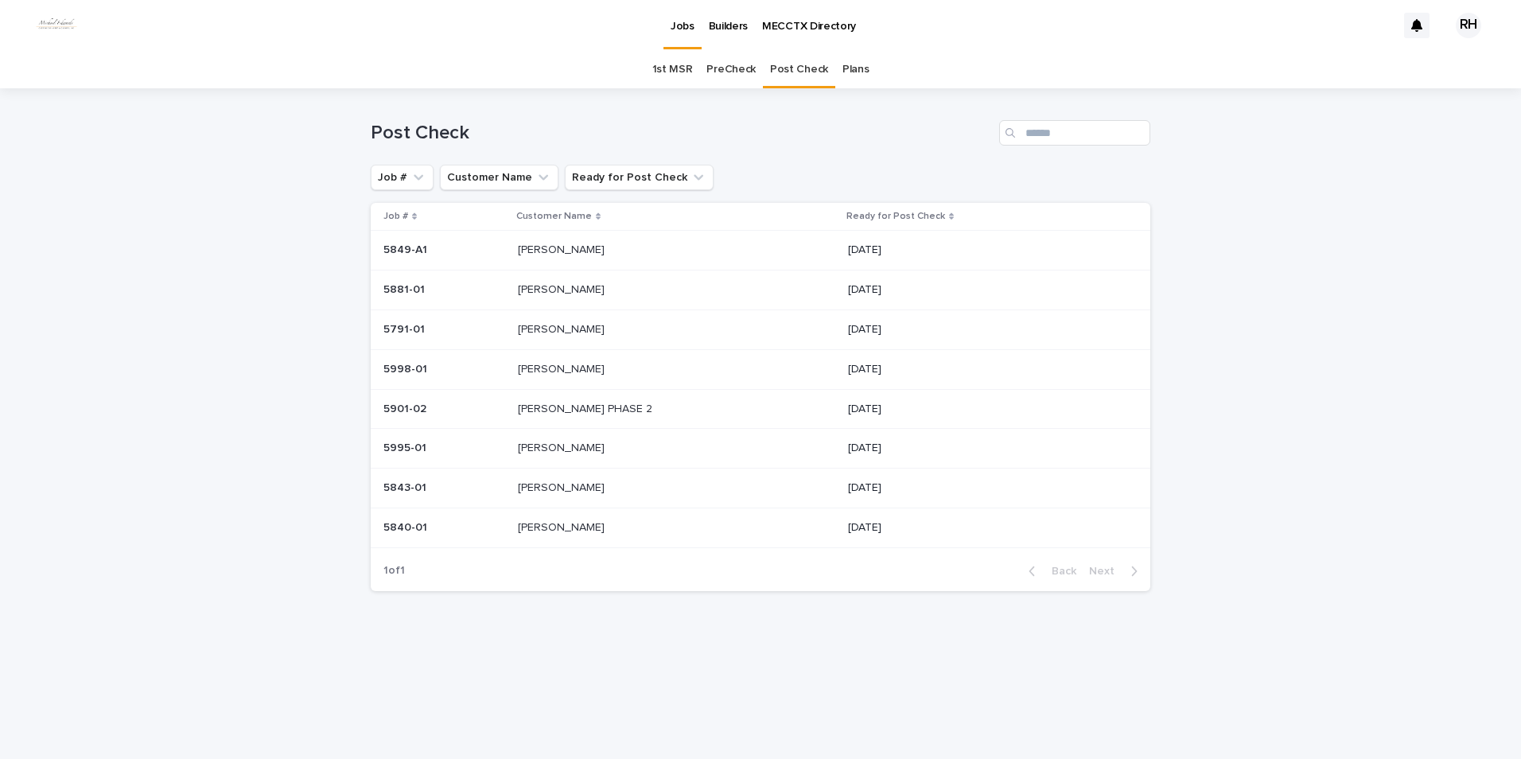
click at [562, 368] on p "[PERSON_NAME]" at bounding box center [563, 368] width 90 height 17
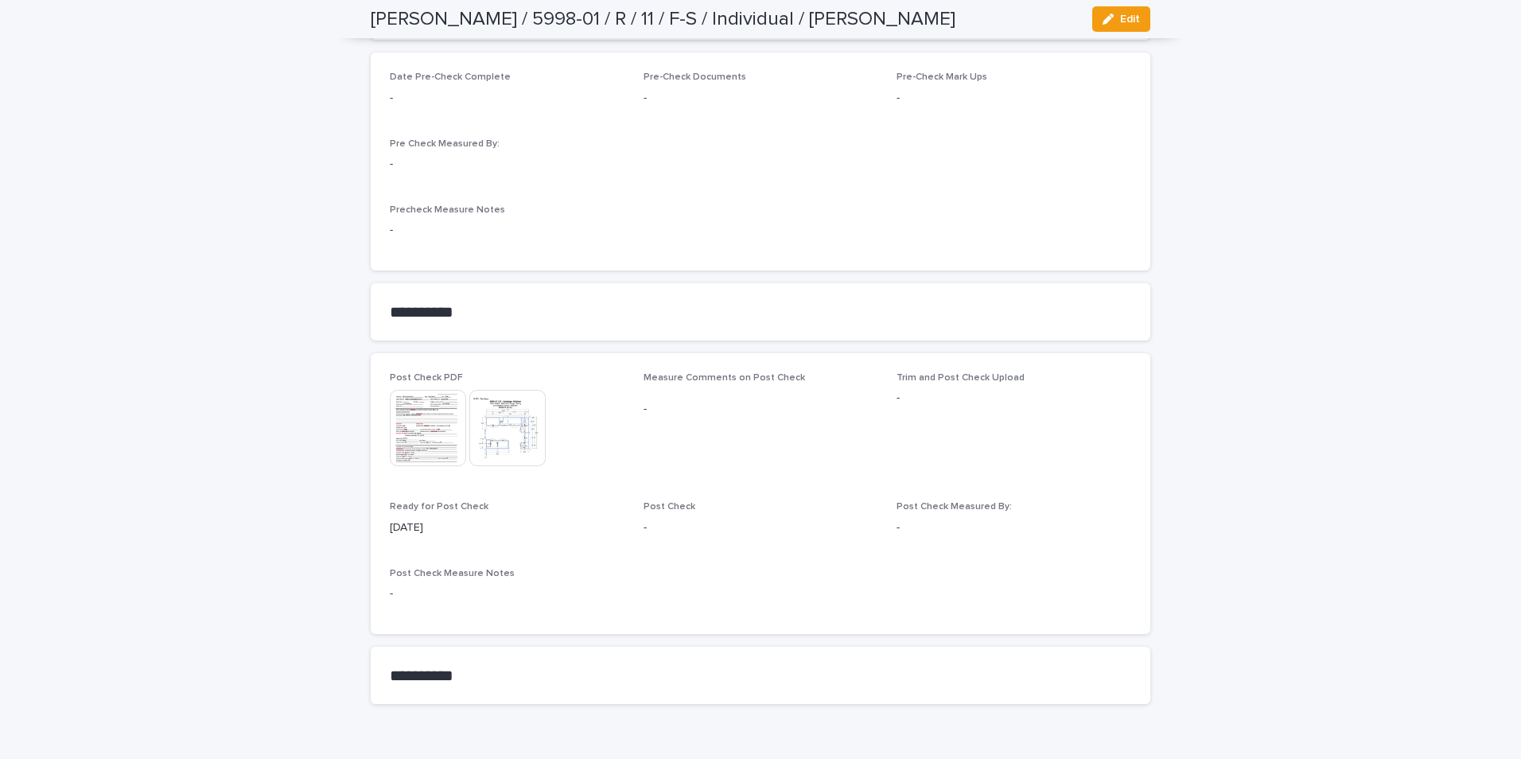
scroll to position [1252, 0]
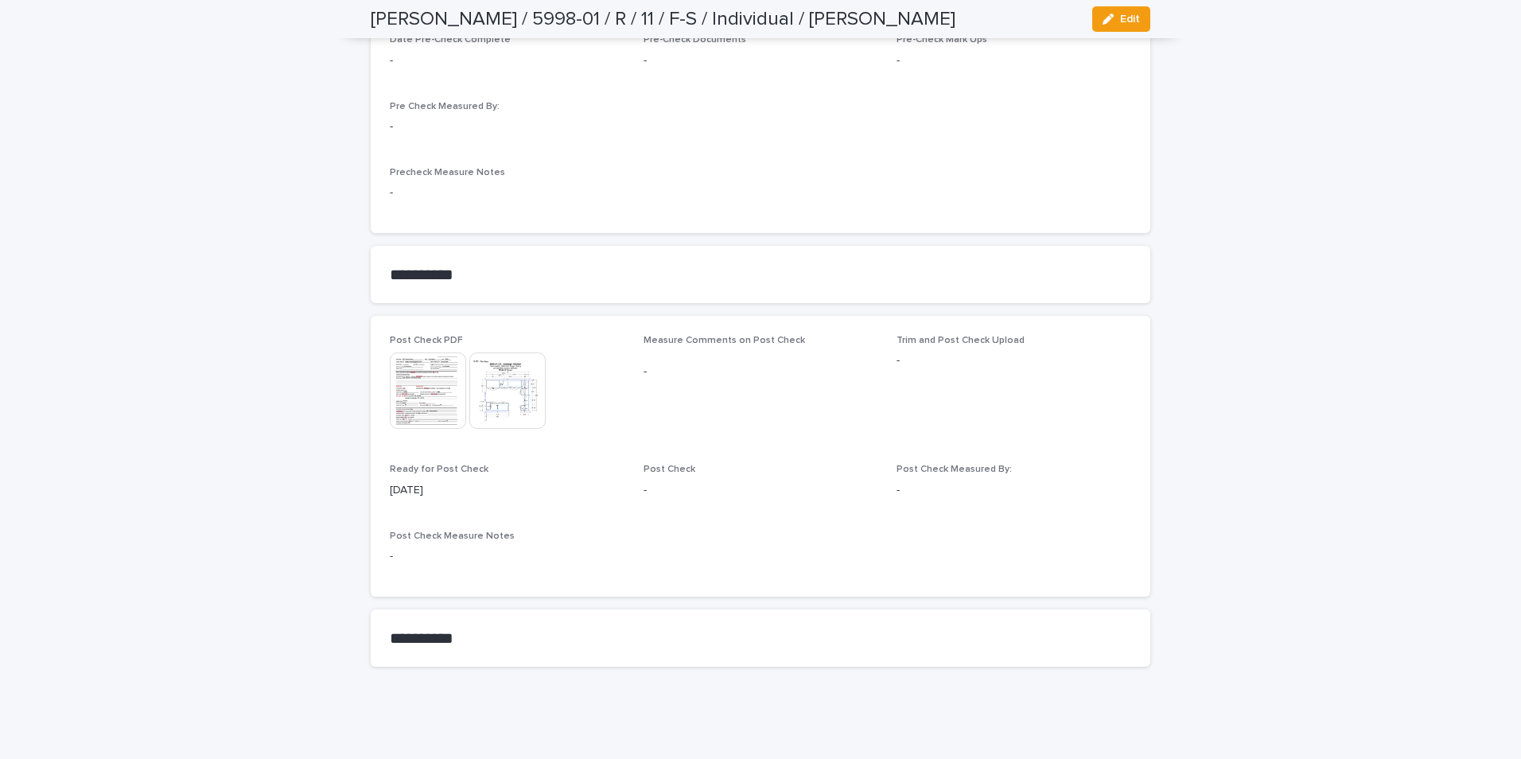
click at [499, 387] on img at bounding box center [507, 390] width 76 height 76
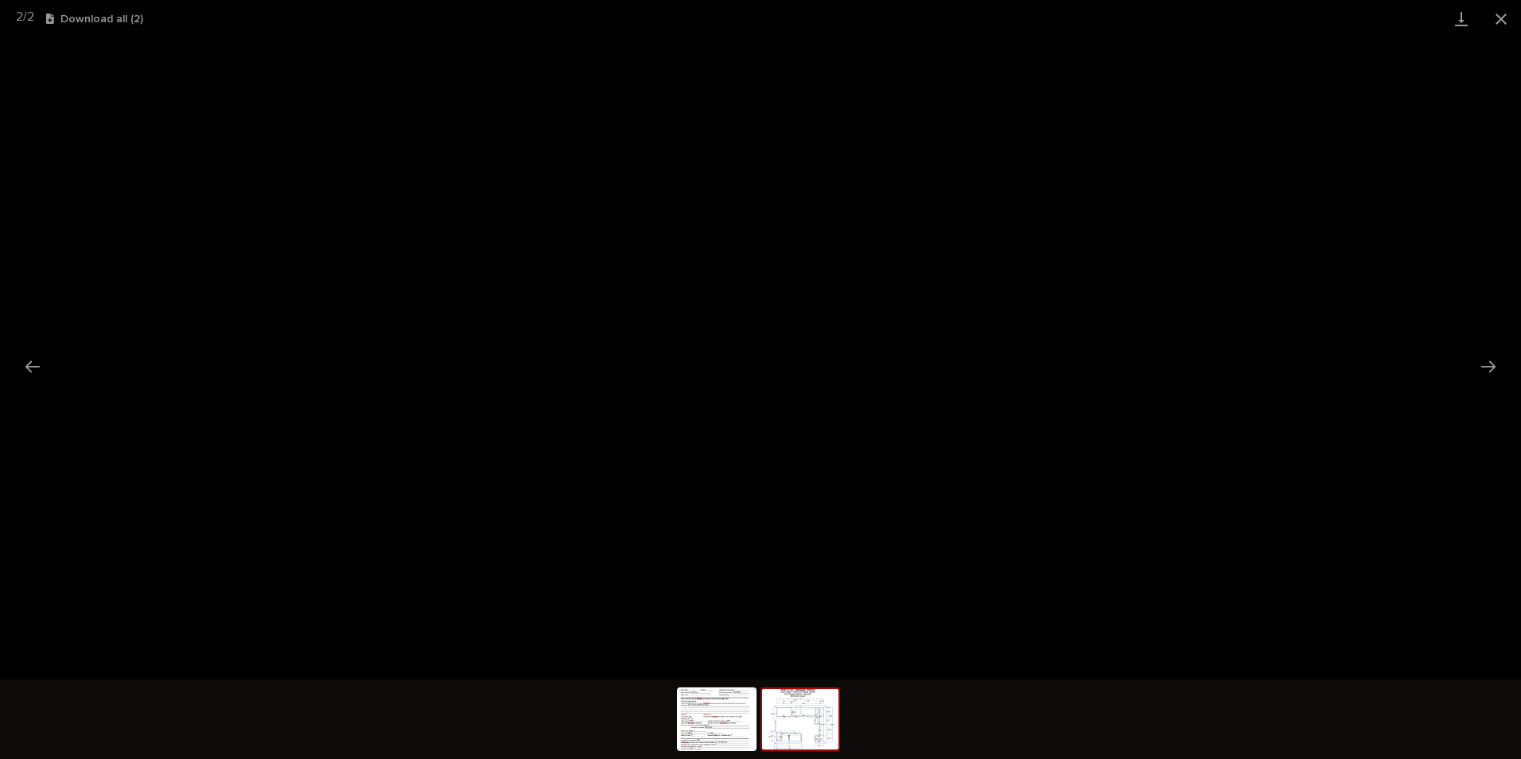
drag, startPoint x: 1505, startPoint y: 15, endPoint x: 1467, endPoint y: 34, distance: 42.0
click at [1497, 21] on button "Close gallery" at bounding box center [1502, 18] width 40 height 37
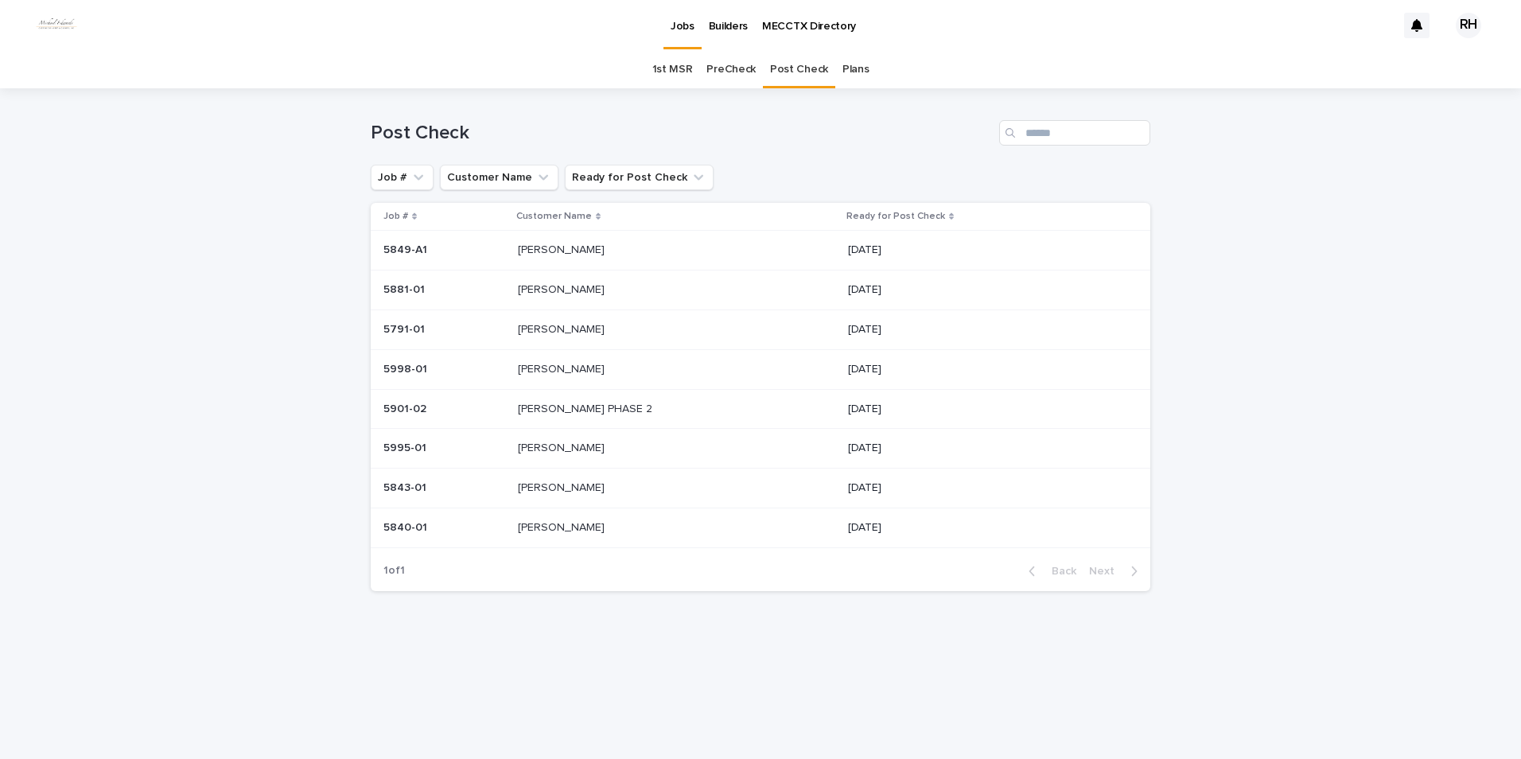
click at [544, 447] on p "[PERSON_NAME]" at bounding box center [563, 446] width 90 height 17
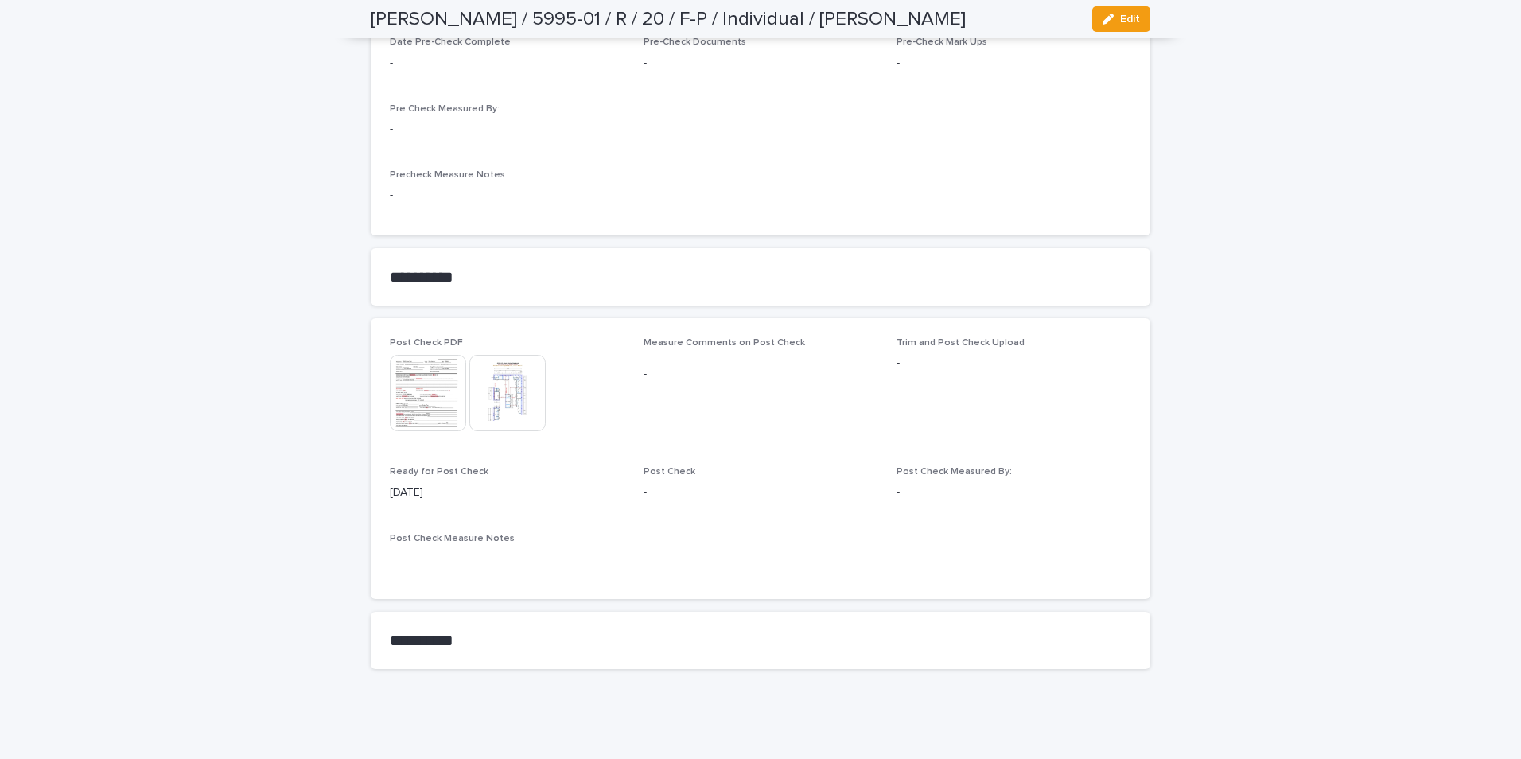
scroll to position [1252, 0]
click at [489, 404] on img at bounding box center [507, 390] width 76 height 76
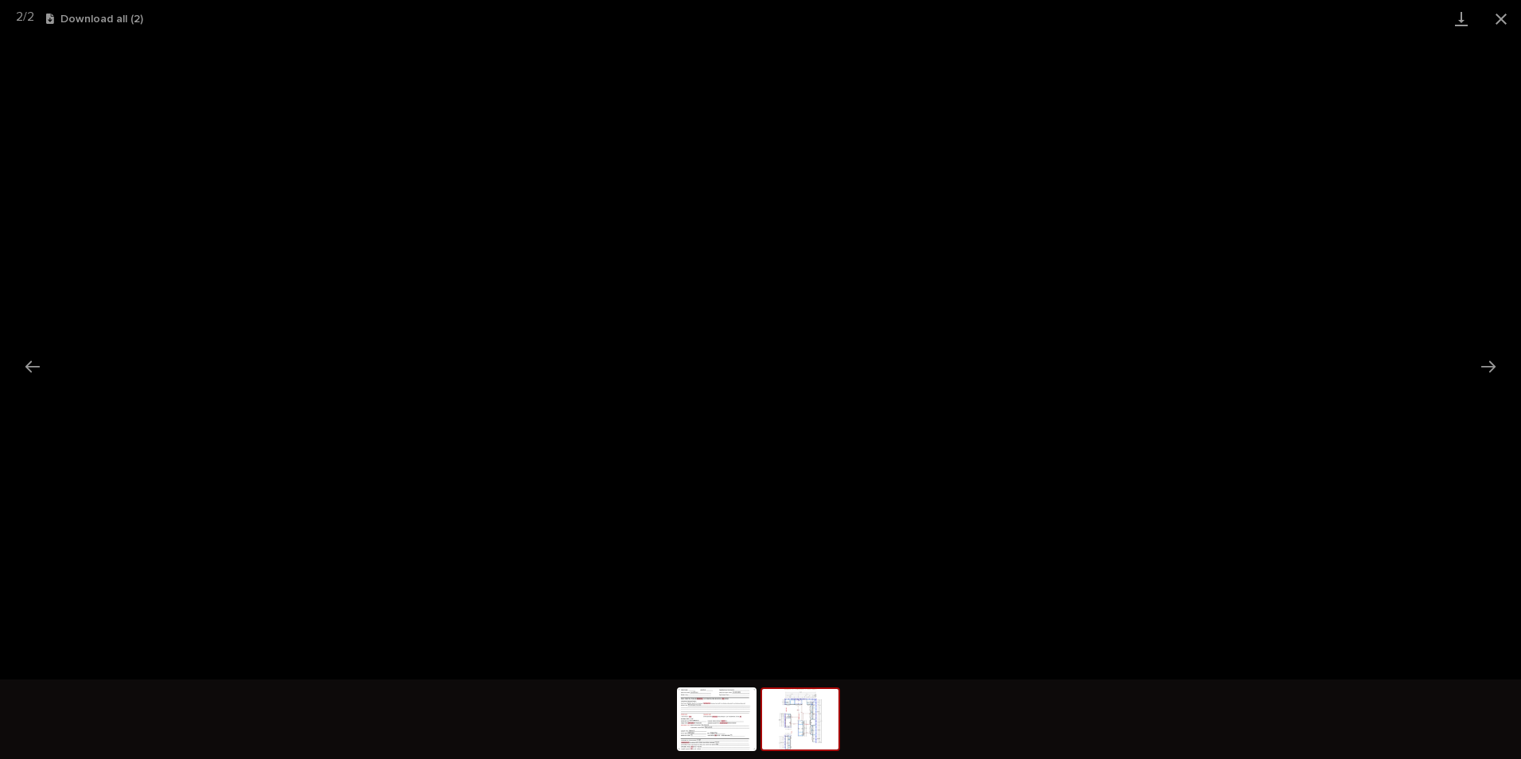
drag, startPoint x: 1501, startPoint y: 14, endPoint x: 1480, endPoint y: 26, distance: 23.9
click at [1494, 19] on button "Close gallery" at bounding box center [1502, 18] width 40 height 37
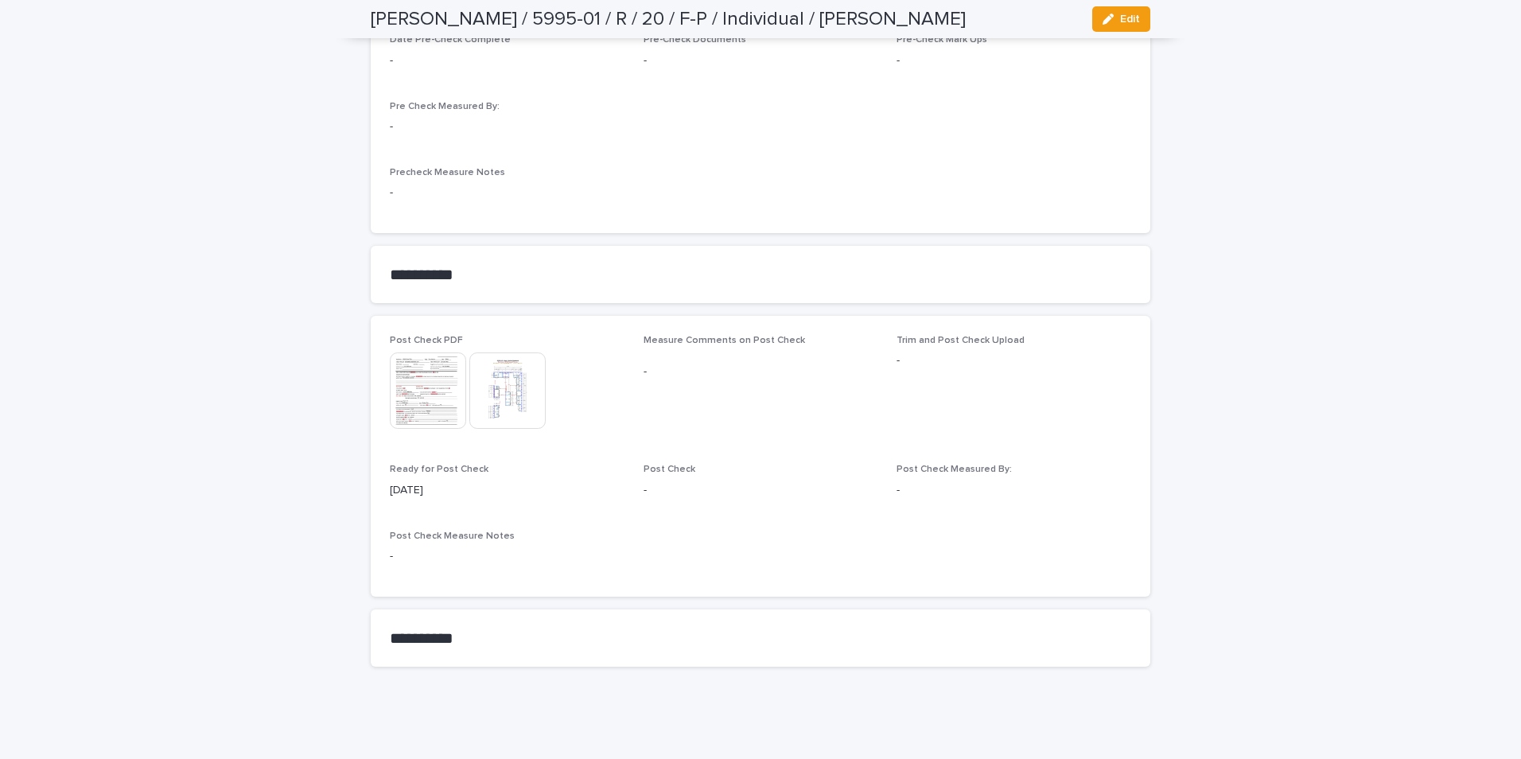
click at [424, 379] on img at bounding box center [428, 390] width 76 height 76
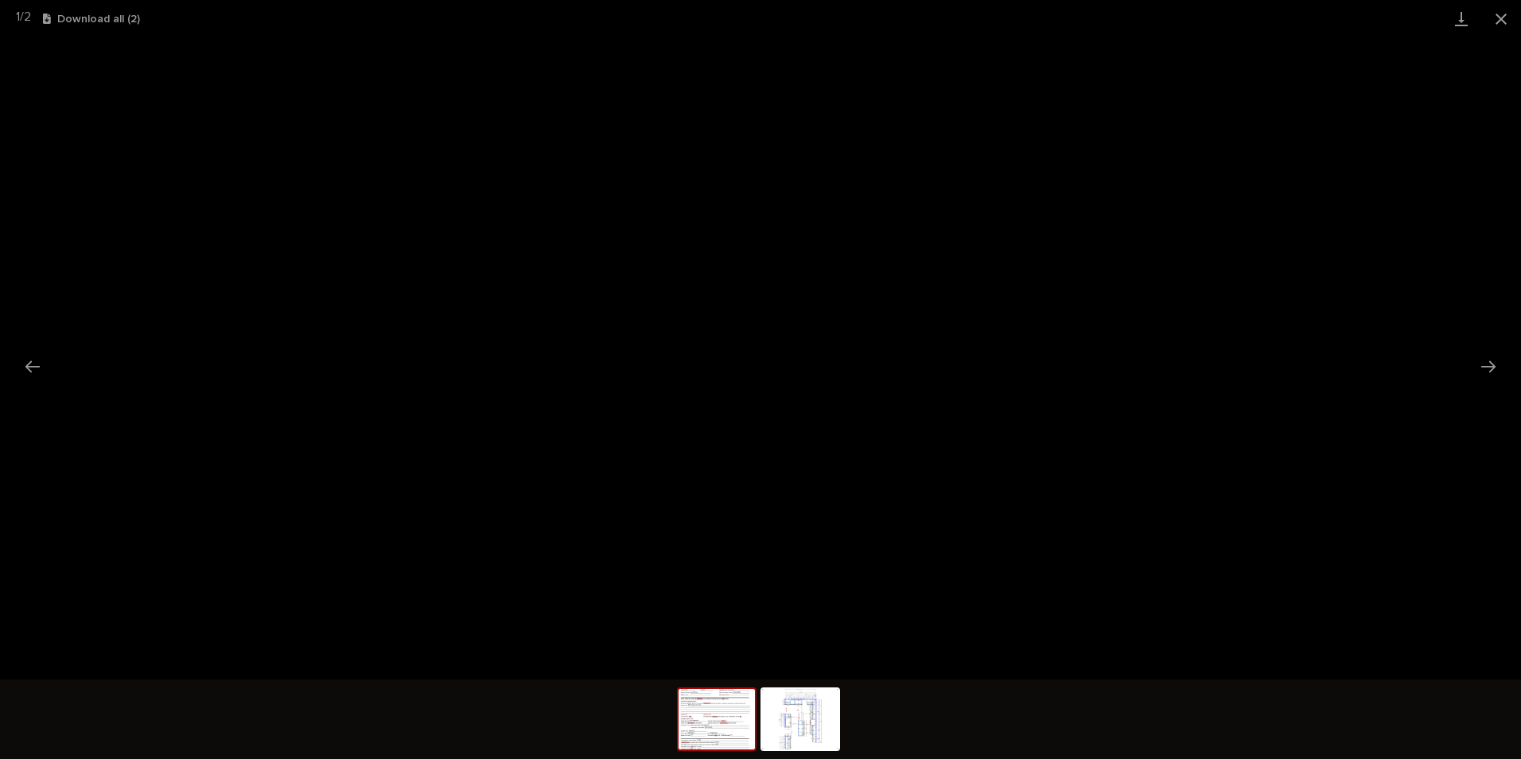
drag, startPoint x: 1498, startPoint y: 16, endPoint x: 1479, endPoint y: 30, distance: 23.9
click at [1497, 18] on button "Close gallery" at bounding box center [1502, 18] width 40 height 37
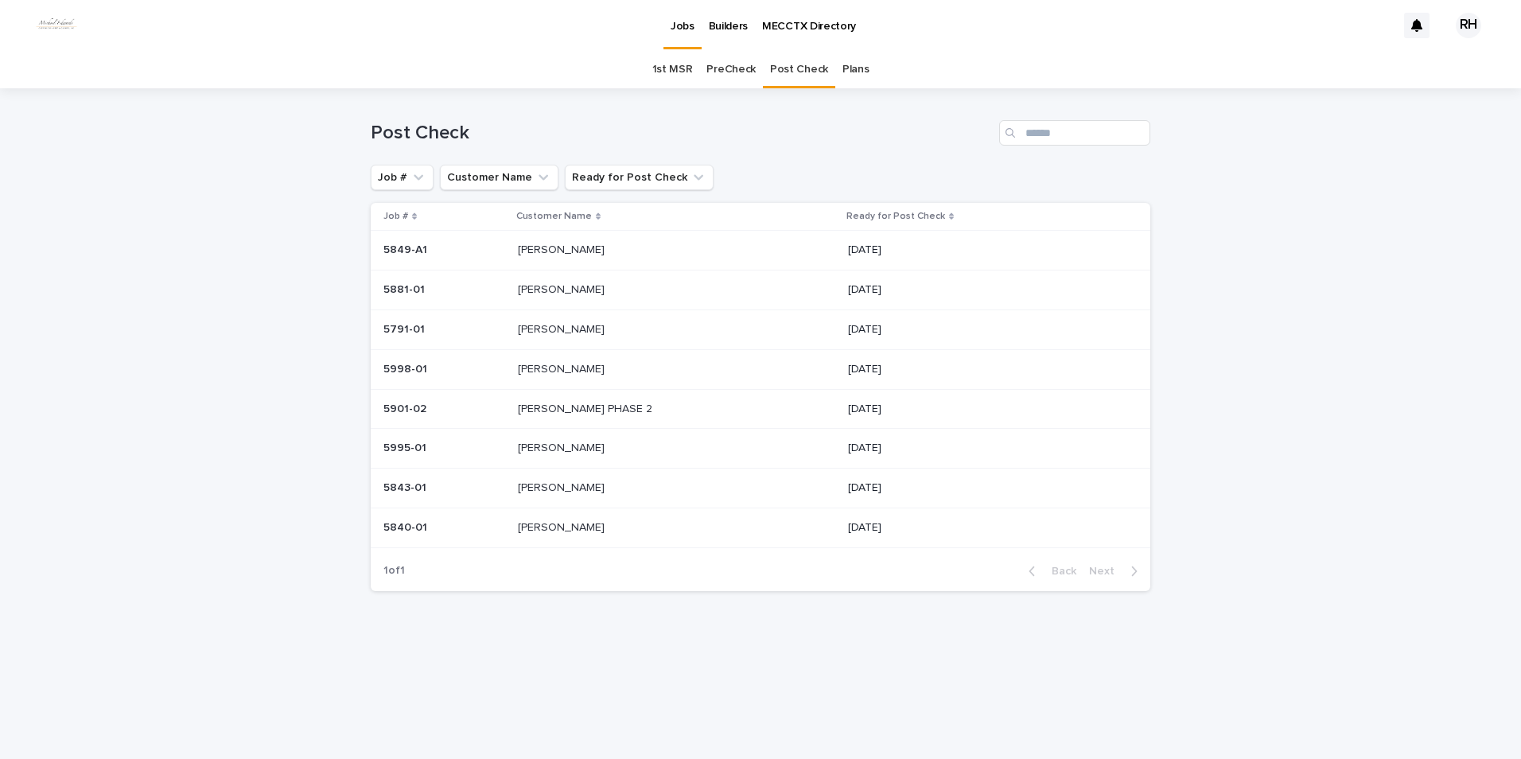
click at [553, 251] on p "[PERSON_NAME]" at bounding box center [563, 248] width 90 height 17
click at [558, 481] on p "[PERSON_NAME]" at bounding box center [563, 486] width 90 height 17
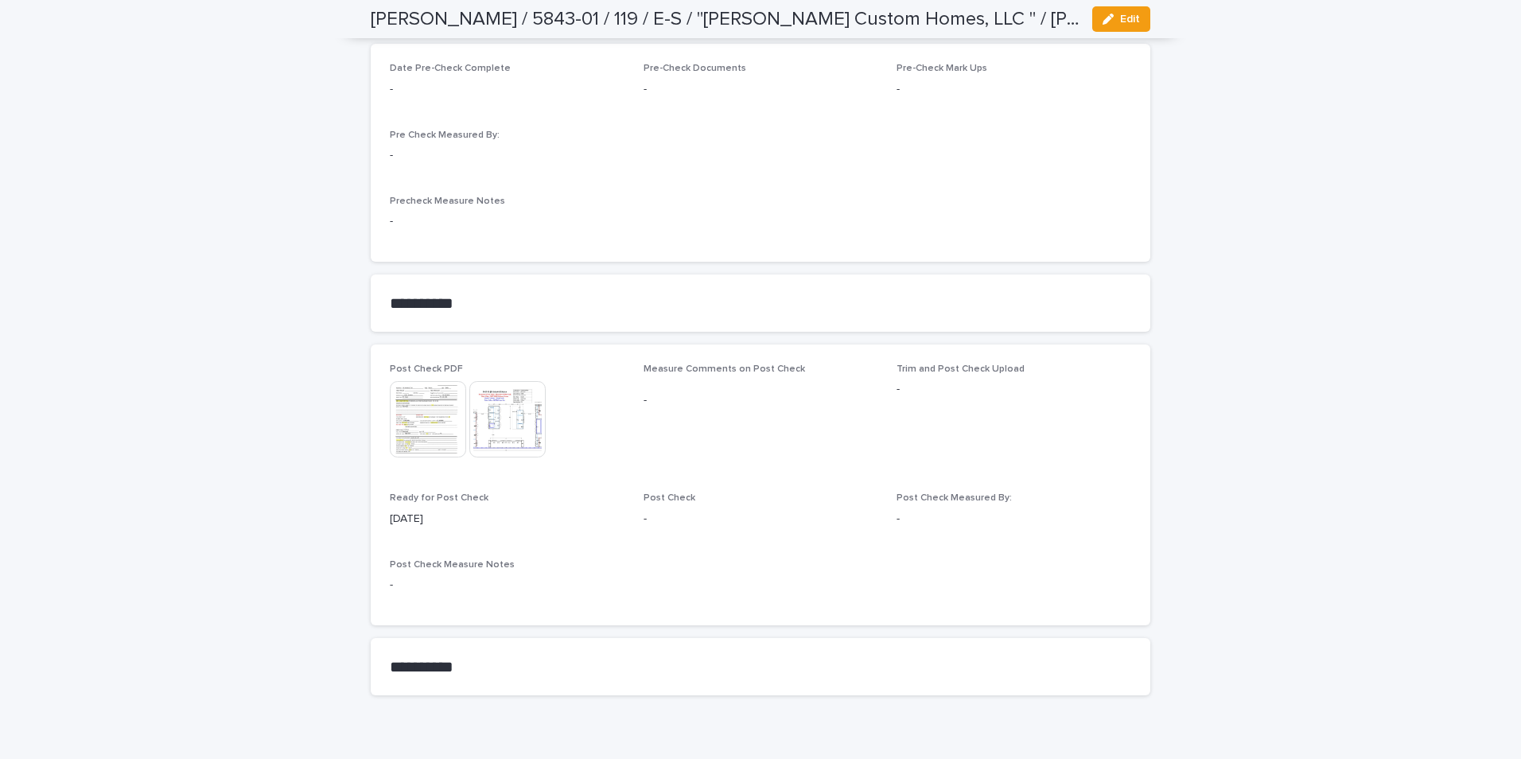
scroll to position [1252, 0]
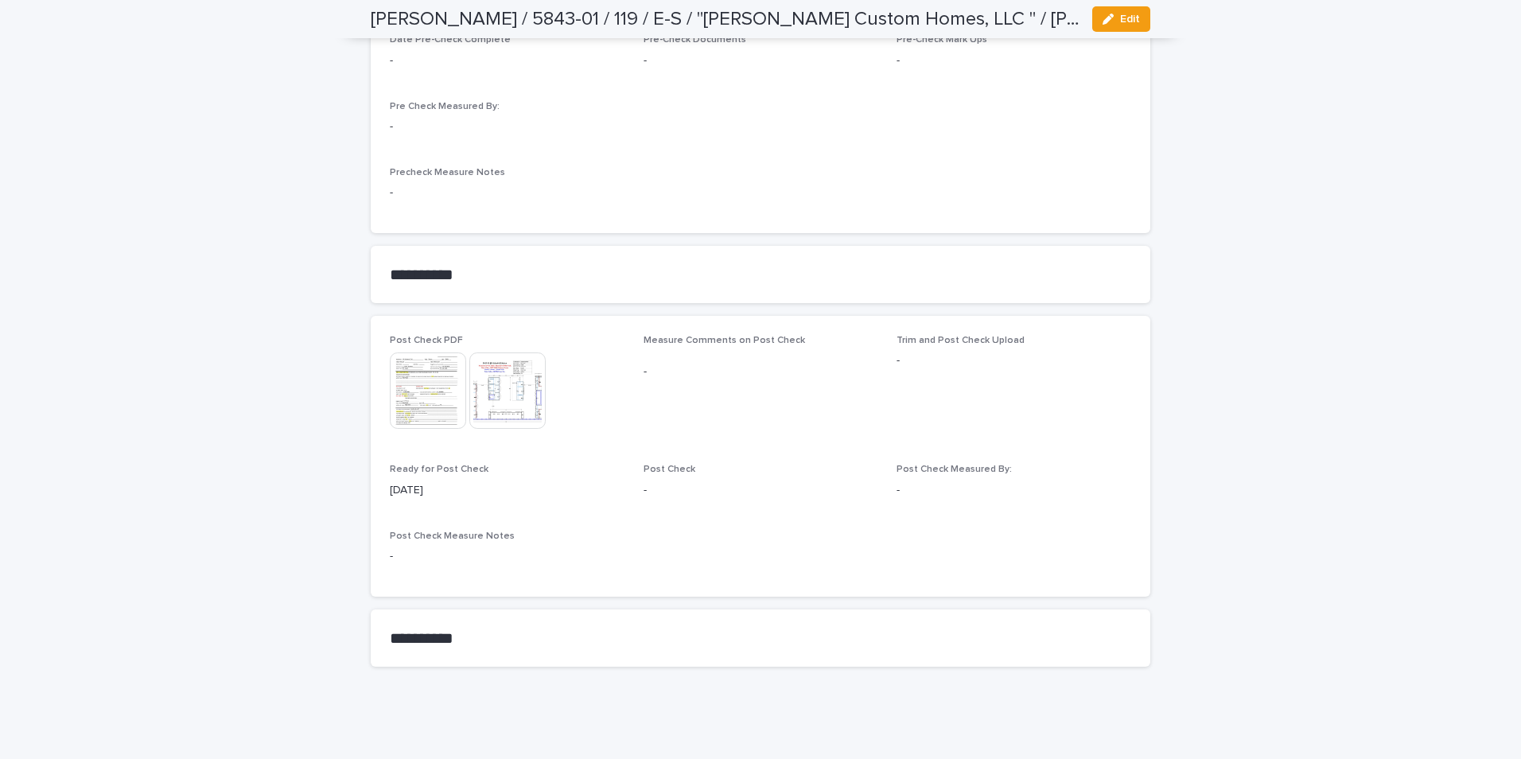
click at [435, 392] on img at bounding box center [428, 390] width 76 height 76
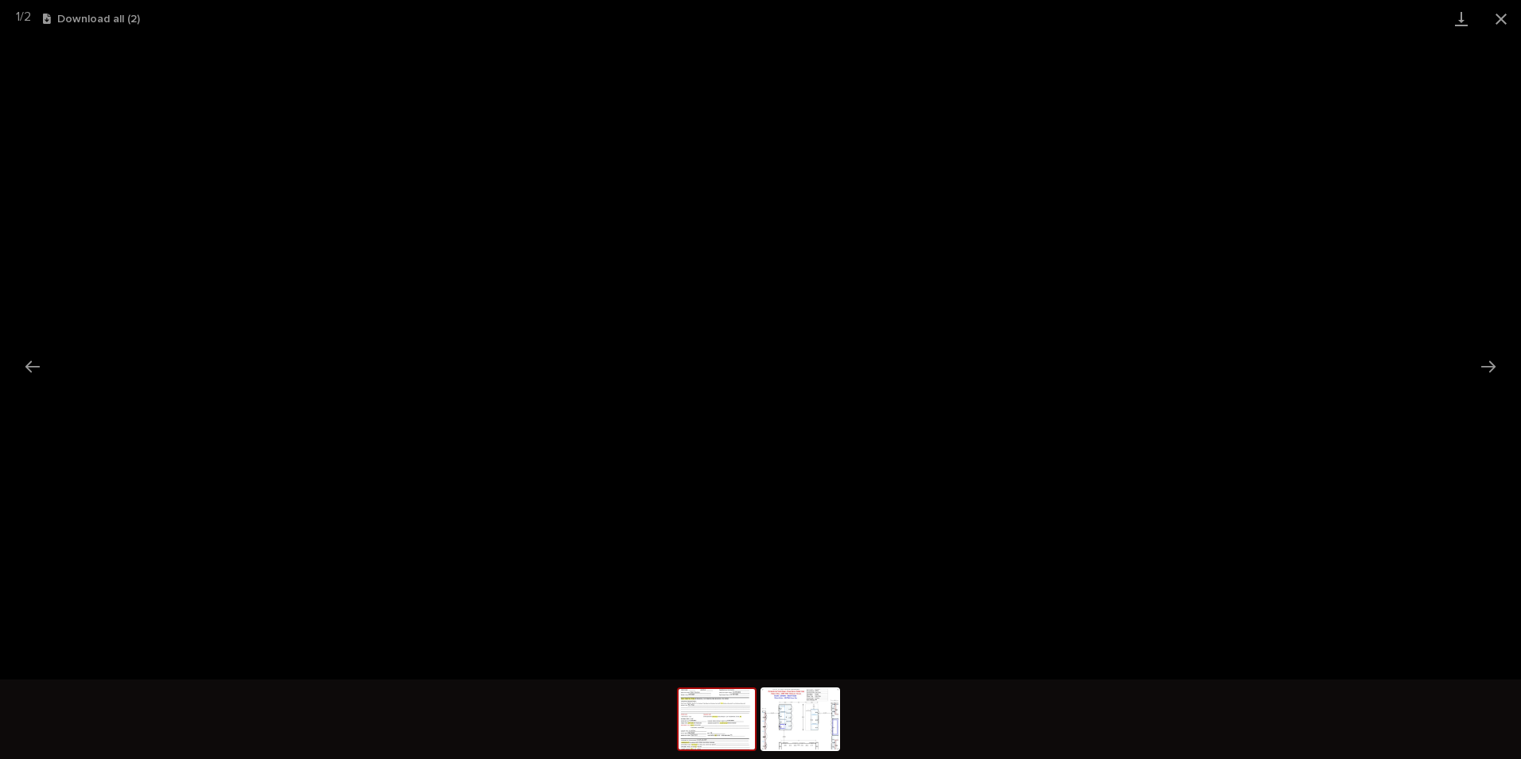
click at [1508, 14] on button "Close gallery" at bounding box center [1502, 18] width 40 height 37
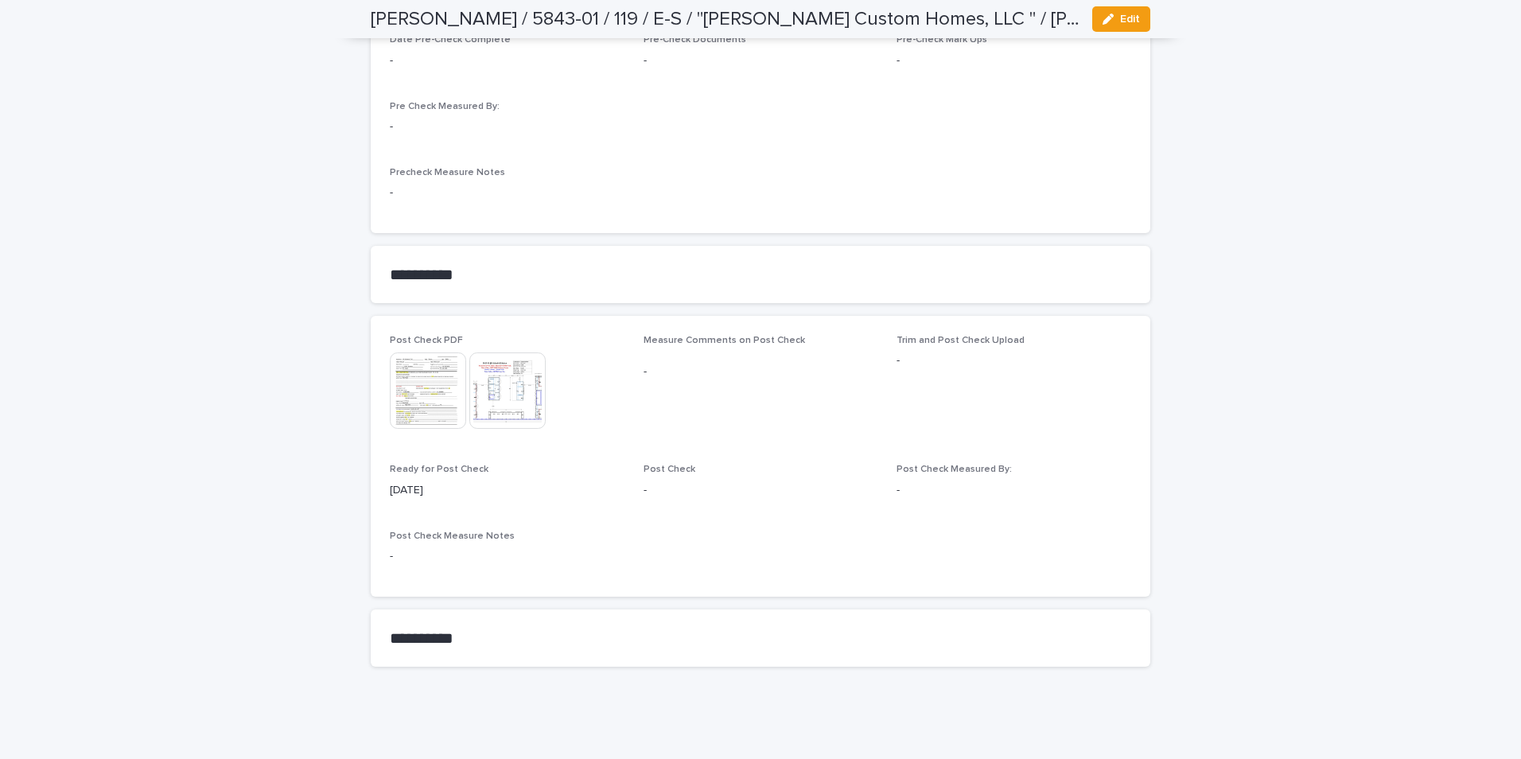
click at [510, 395] on img at bounding box center [507, 390] width 76 height 76
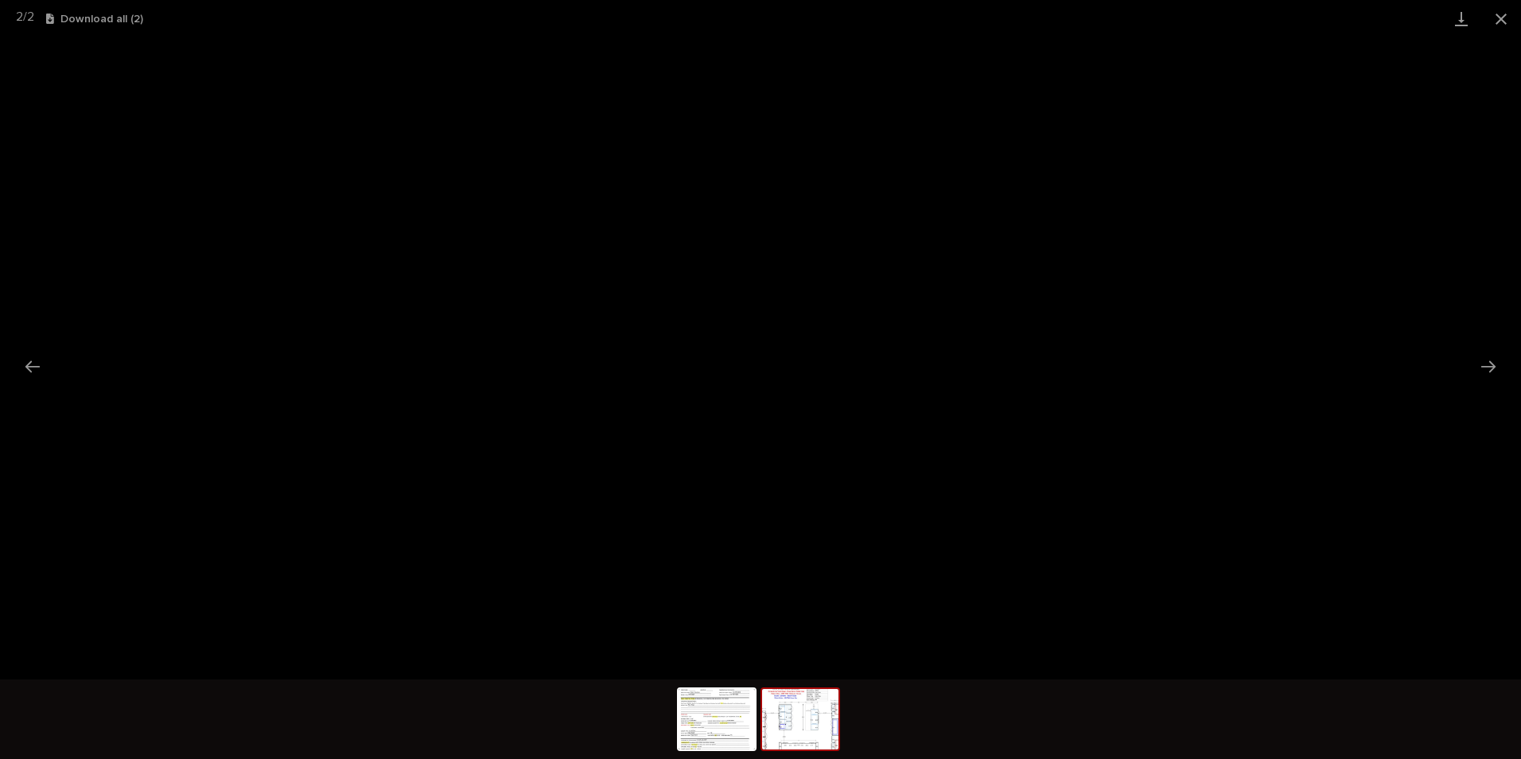
click at [1503, 14] on button "Close gallery" at bounding box center [1502, 18] width 40 height 37
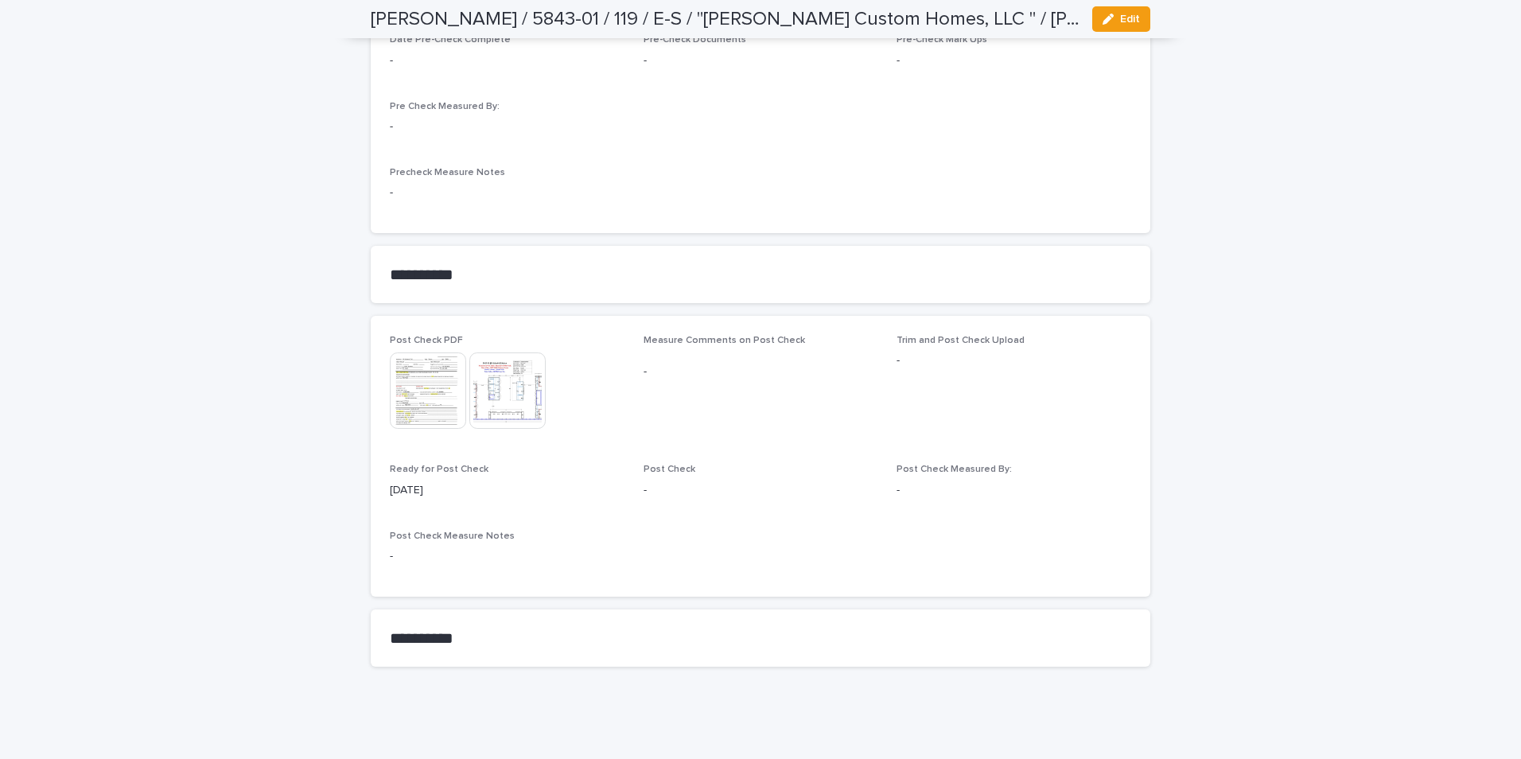
click at [505, 385] on img at bounding box center [507, 390] width 76 height 76
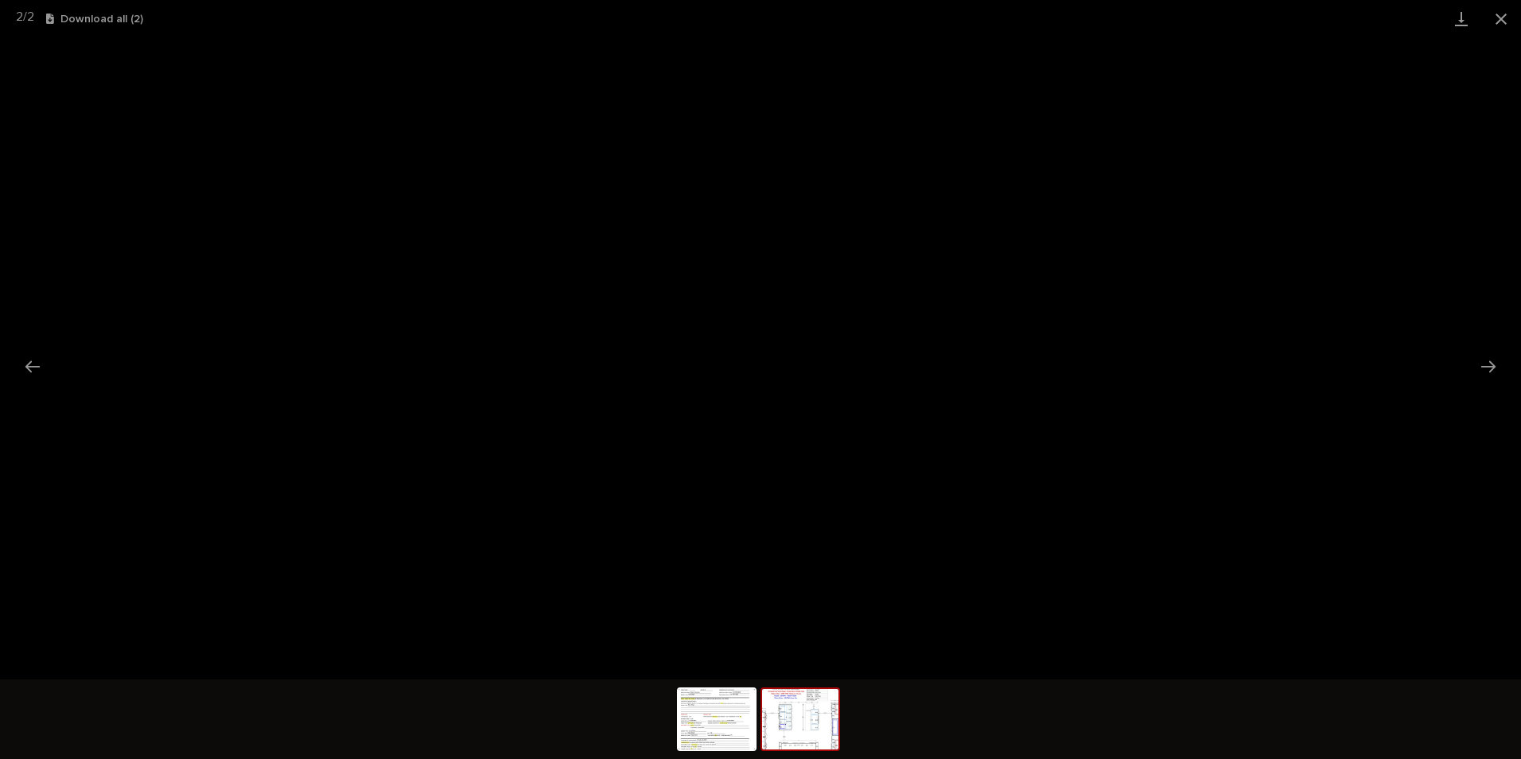
click at [1500, 13] on button "Close gallery" at bounding box center [1502, 18] width 40 height 37
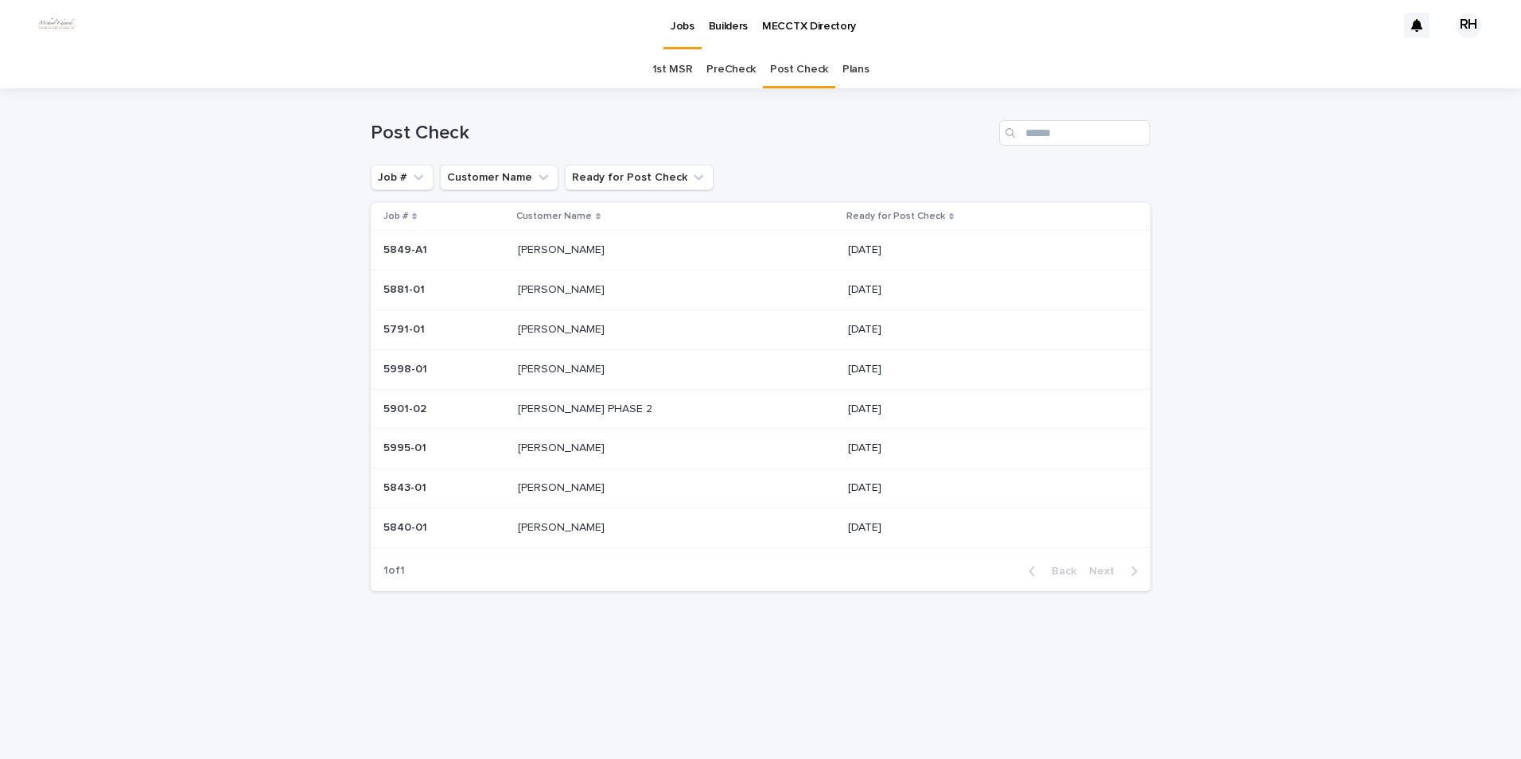
click at [552, 286] on p "[PERSON_NAME]" at bounding box center [563, 288] width 90 height 17
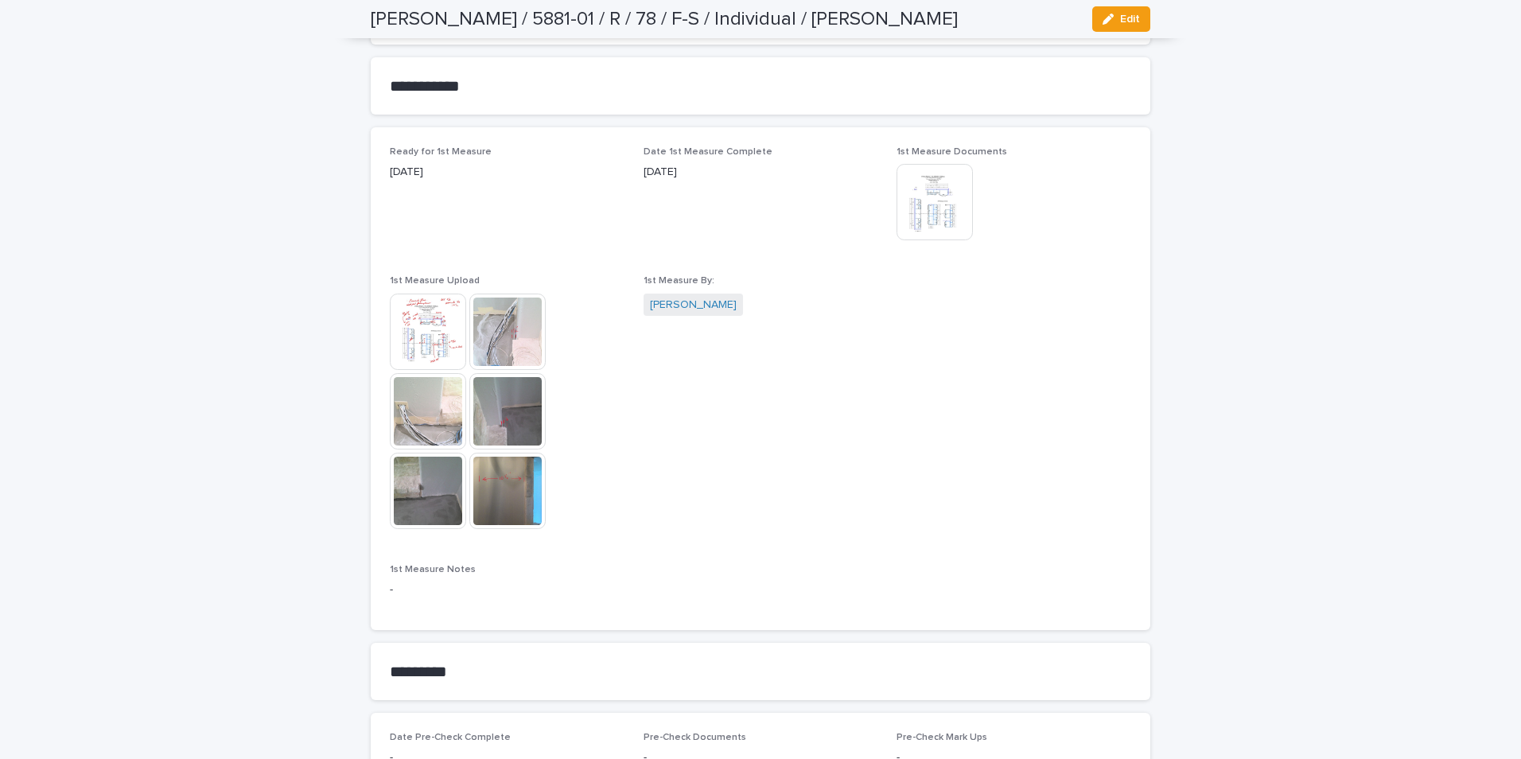
scroll to position [875, 0]
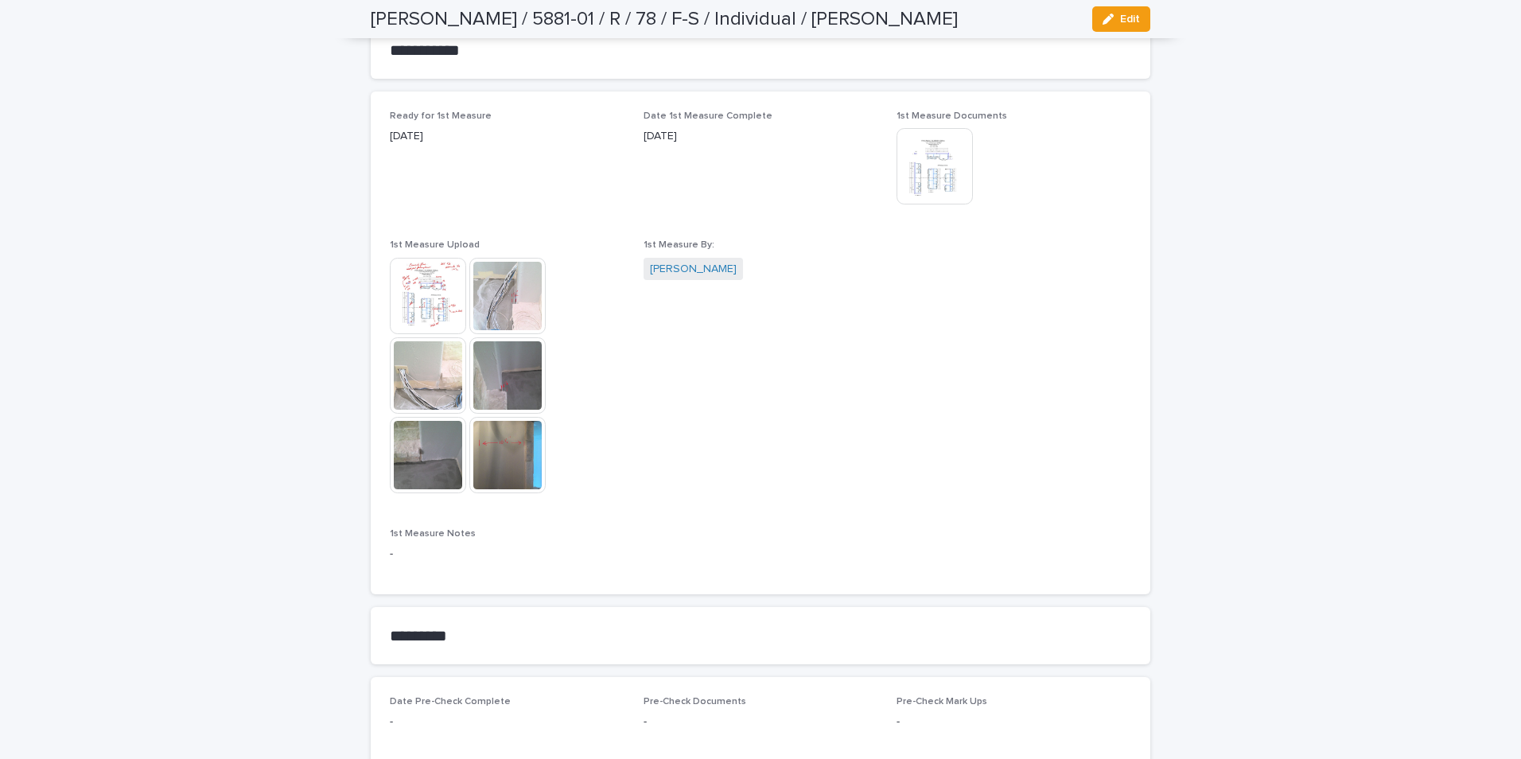
click at [491, 298] on img at bounding box center [507, 296] width 76 height 76
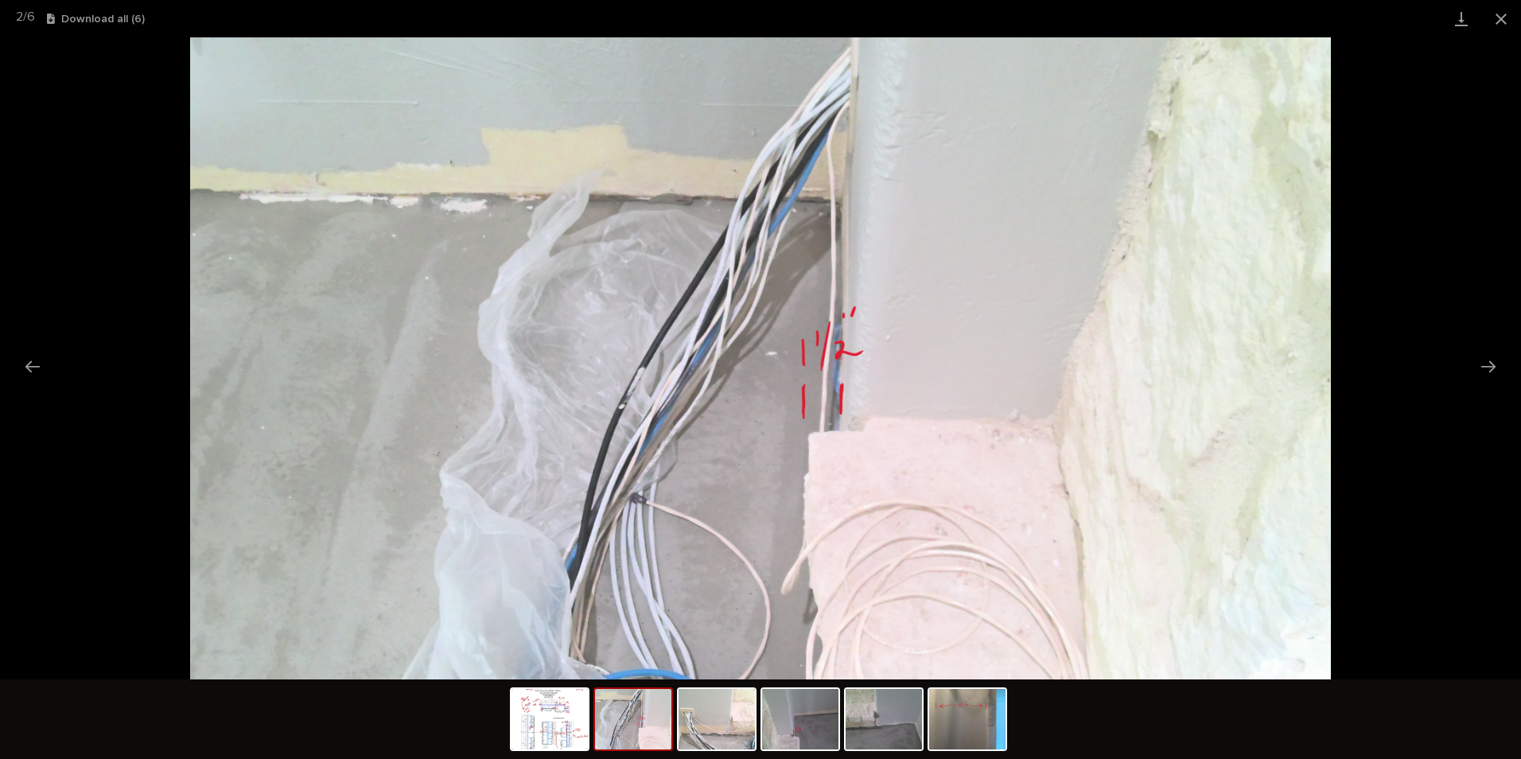
click at [1481, 358] on button "Next slide" at bounding box center [1488, 366] width 33 height 31
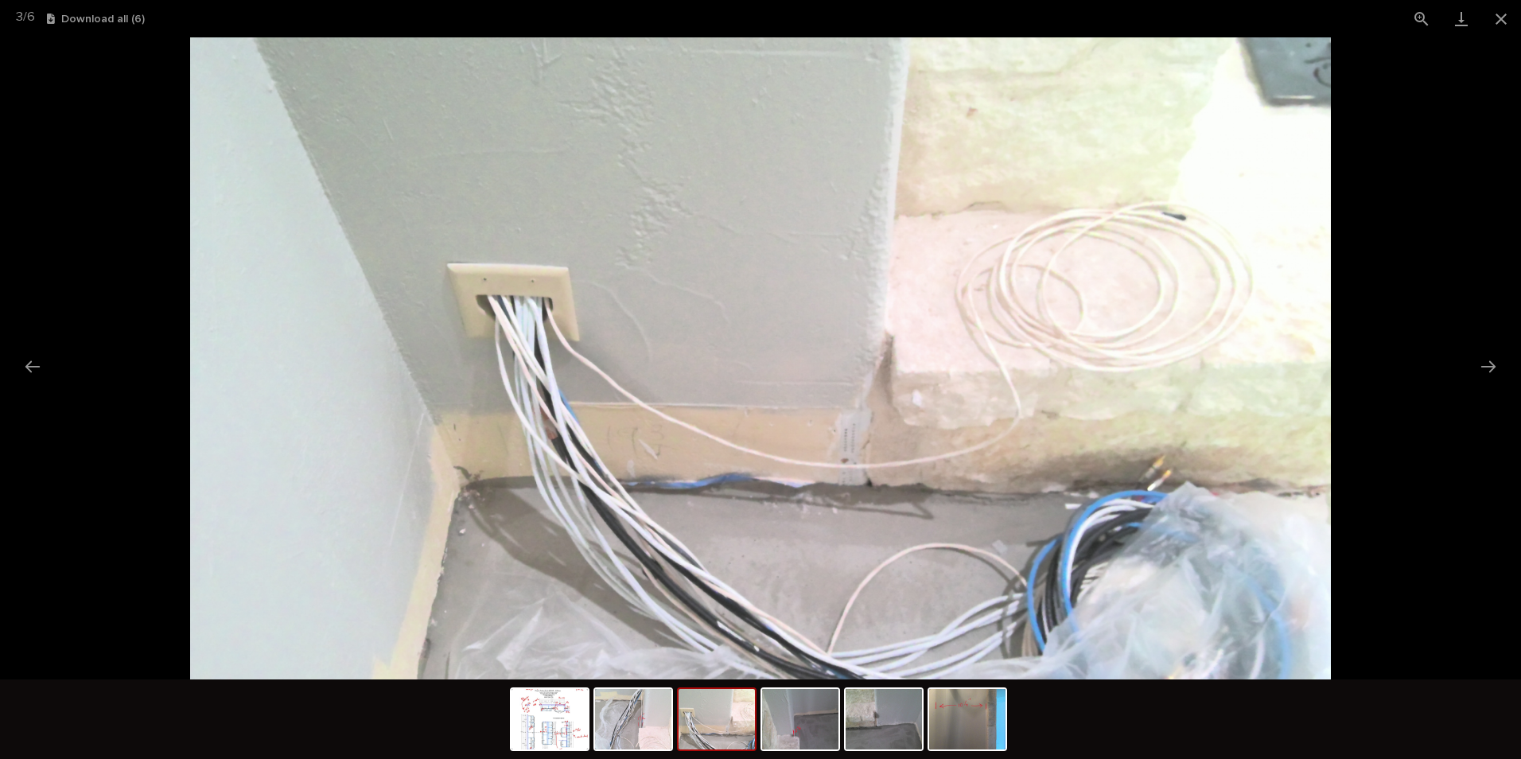
click at [1483, 361] on button "Next slide" at bounding box center [1488, 366] width 33 height 31
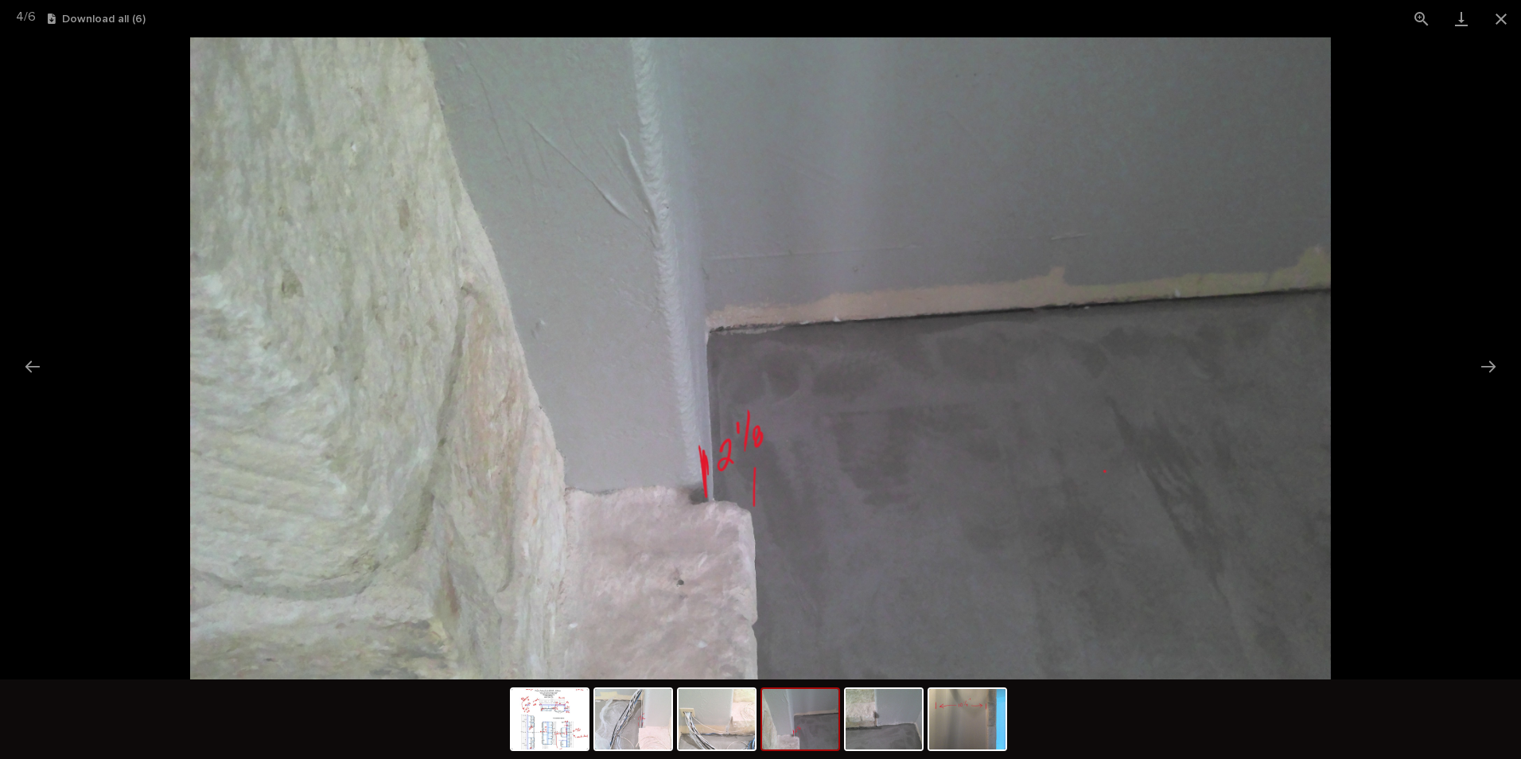
click at [1477, 360] on button "Next slide" at bounding box center [1488, 366] width 33 height 31
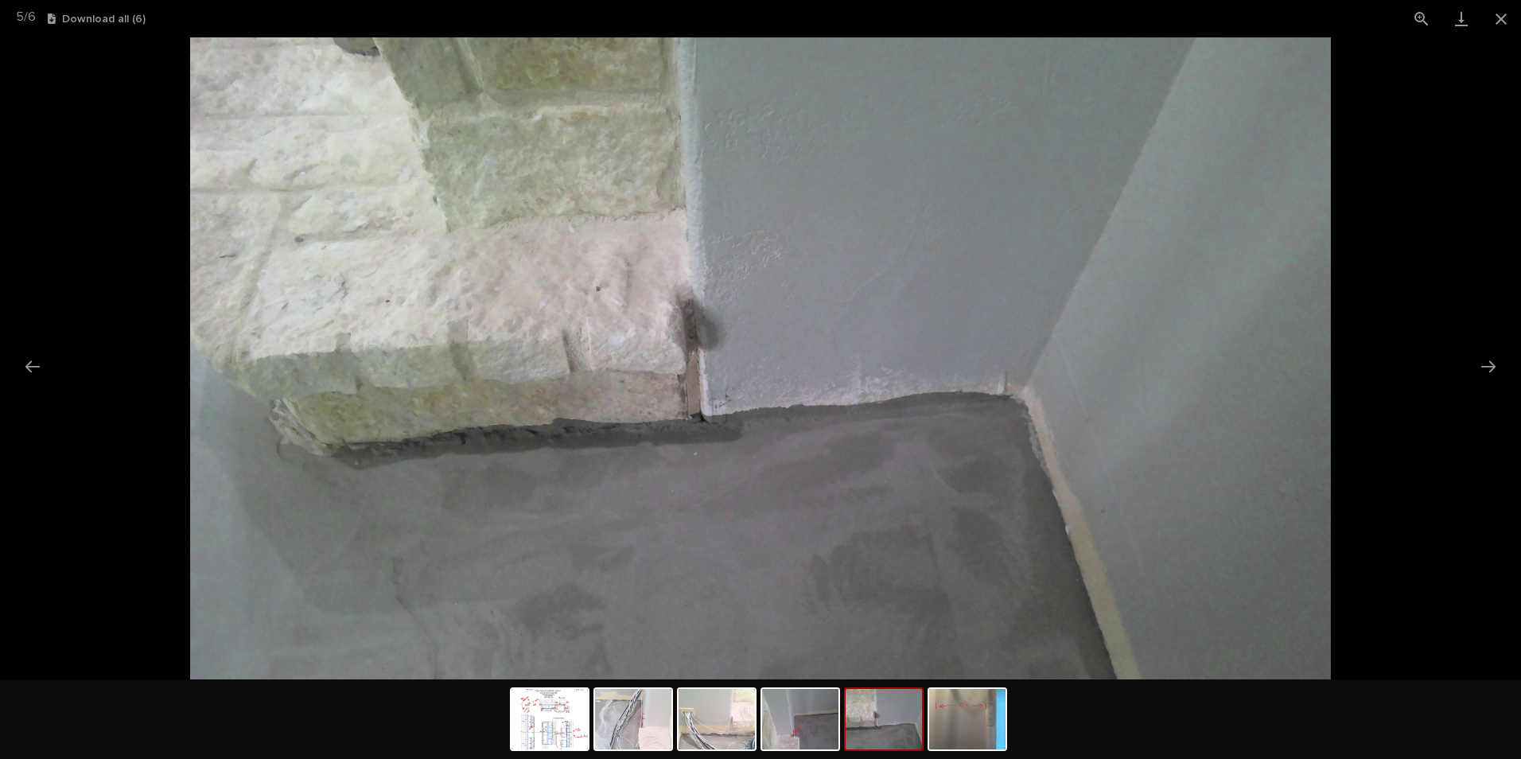
click at [1477, 360] on button "Next slide" at bounding box center [1488, 366] width 33 height 31
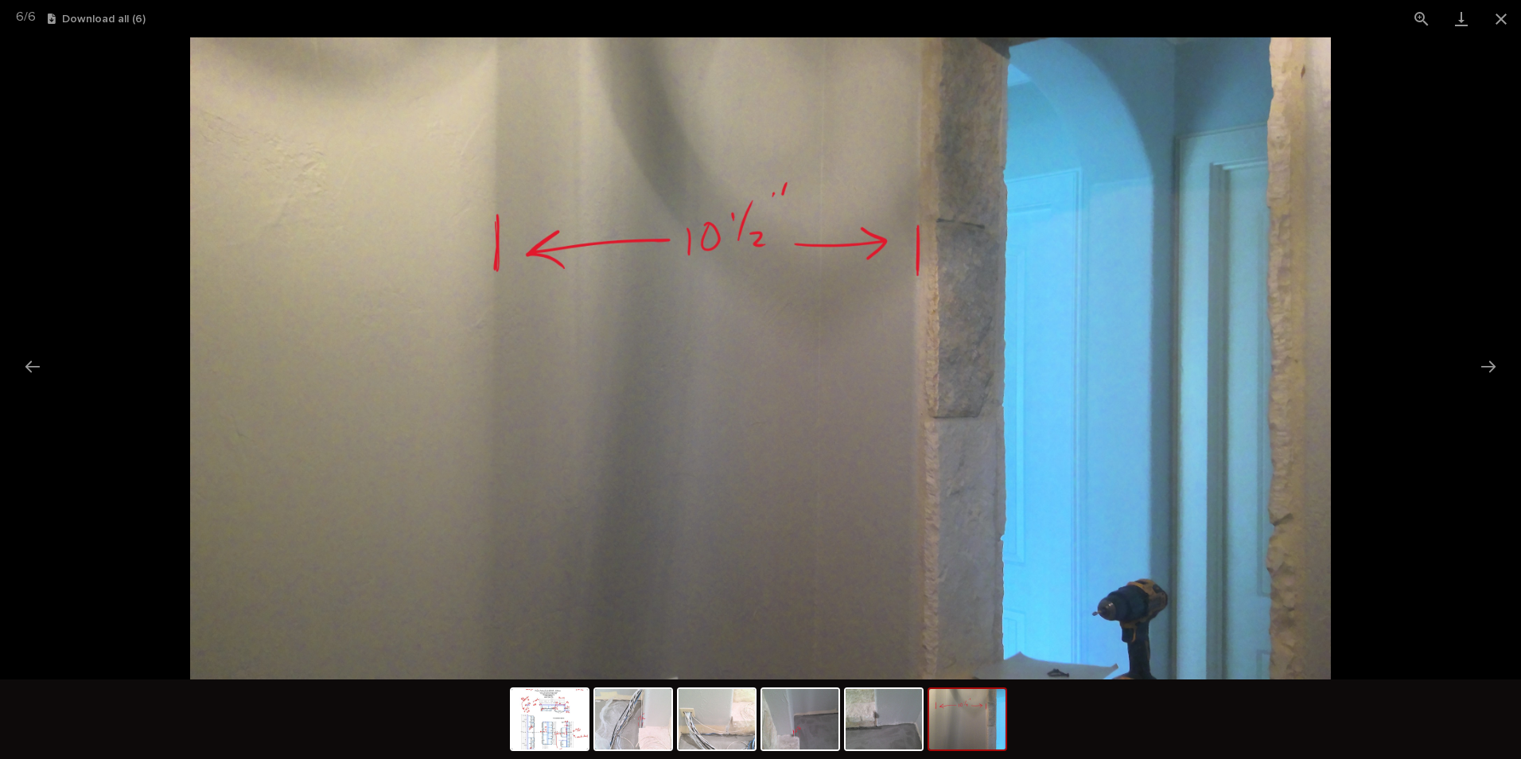
click at [1477, 360] on button "Next slide" at bounding box center [1488, 366] width 33 height 31
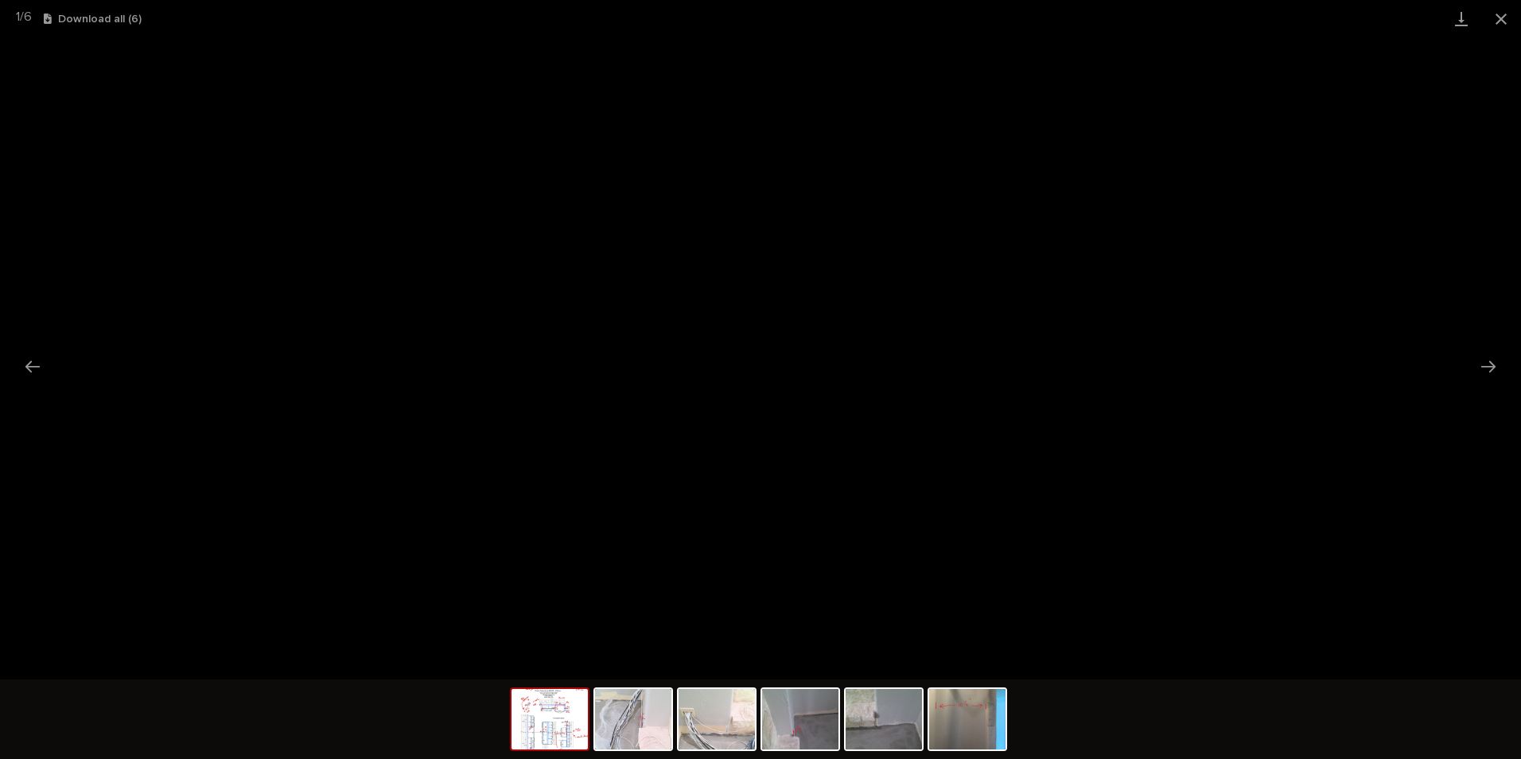
click at [1501, 14] on button "Close gallery" at bounding box center [1502, 18] width 40 height 37
